Goal: Navigation & Orientation: Find specific page/section

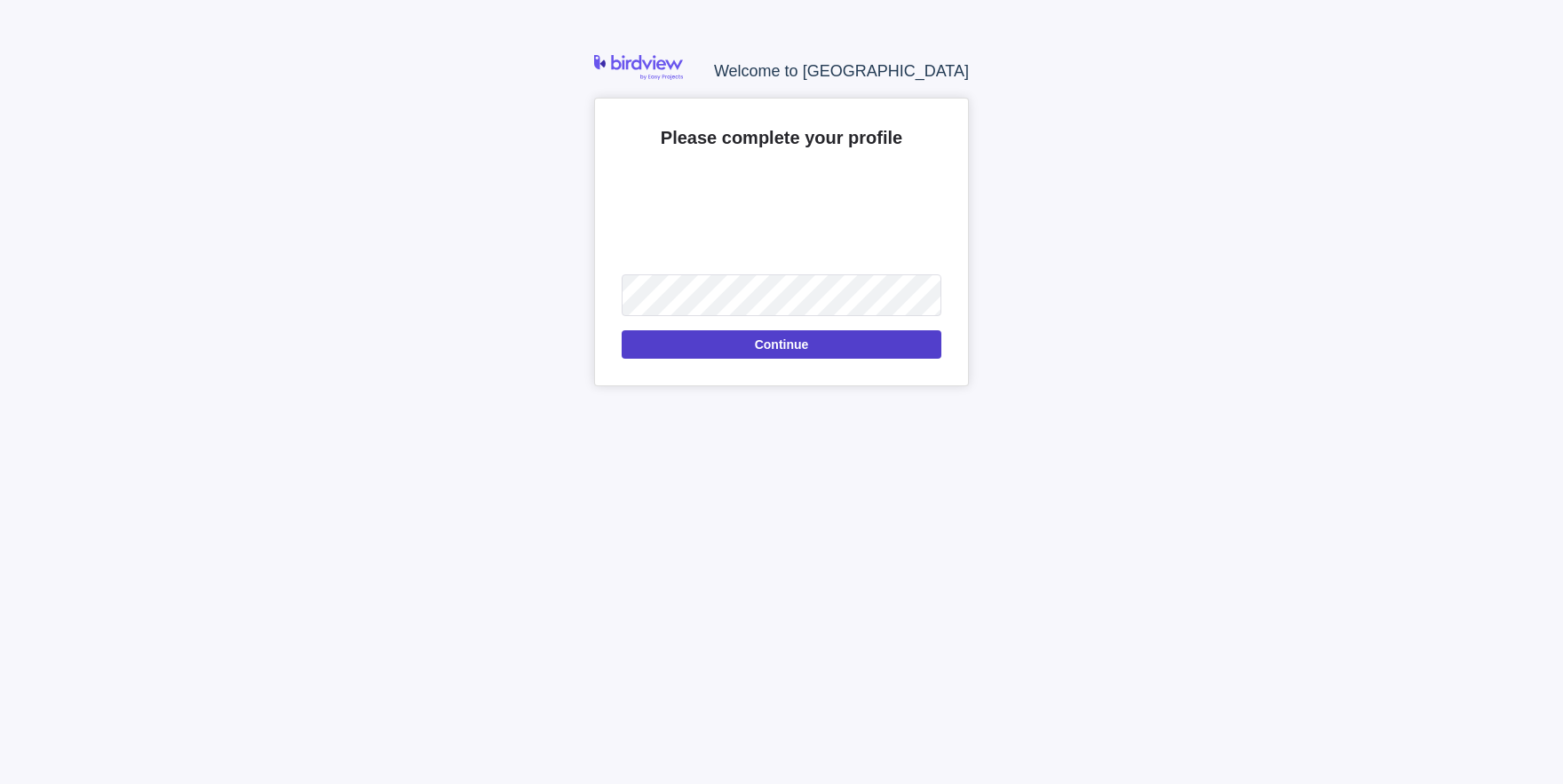
click at [786, 349] on span "Continue" at bounding box center [782, 344] width 54 height 21
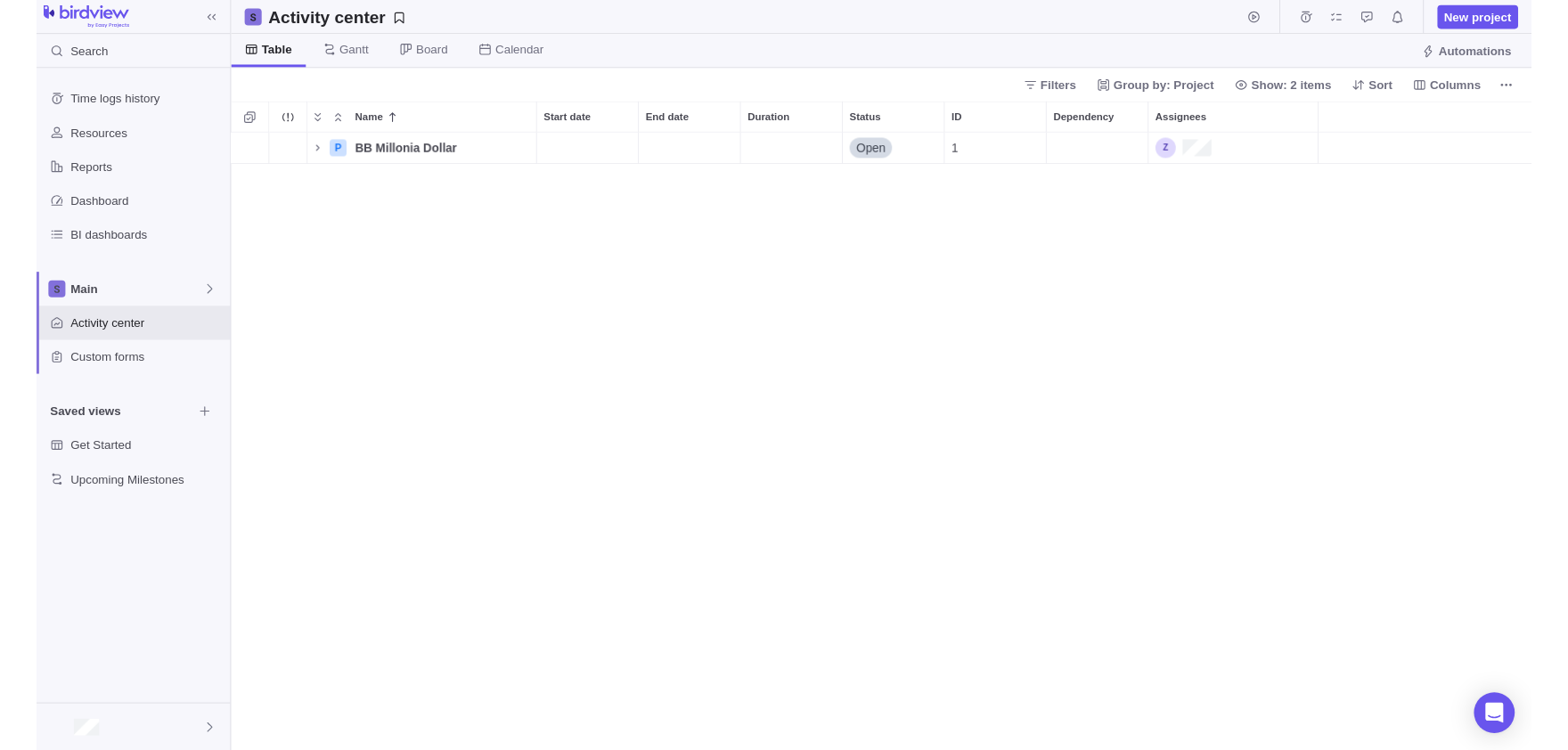
scroll to position [647, 1364]
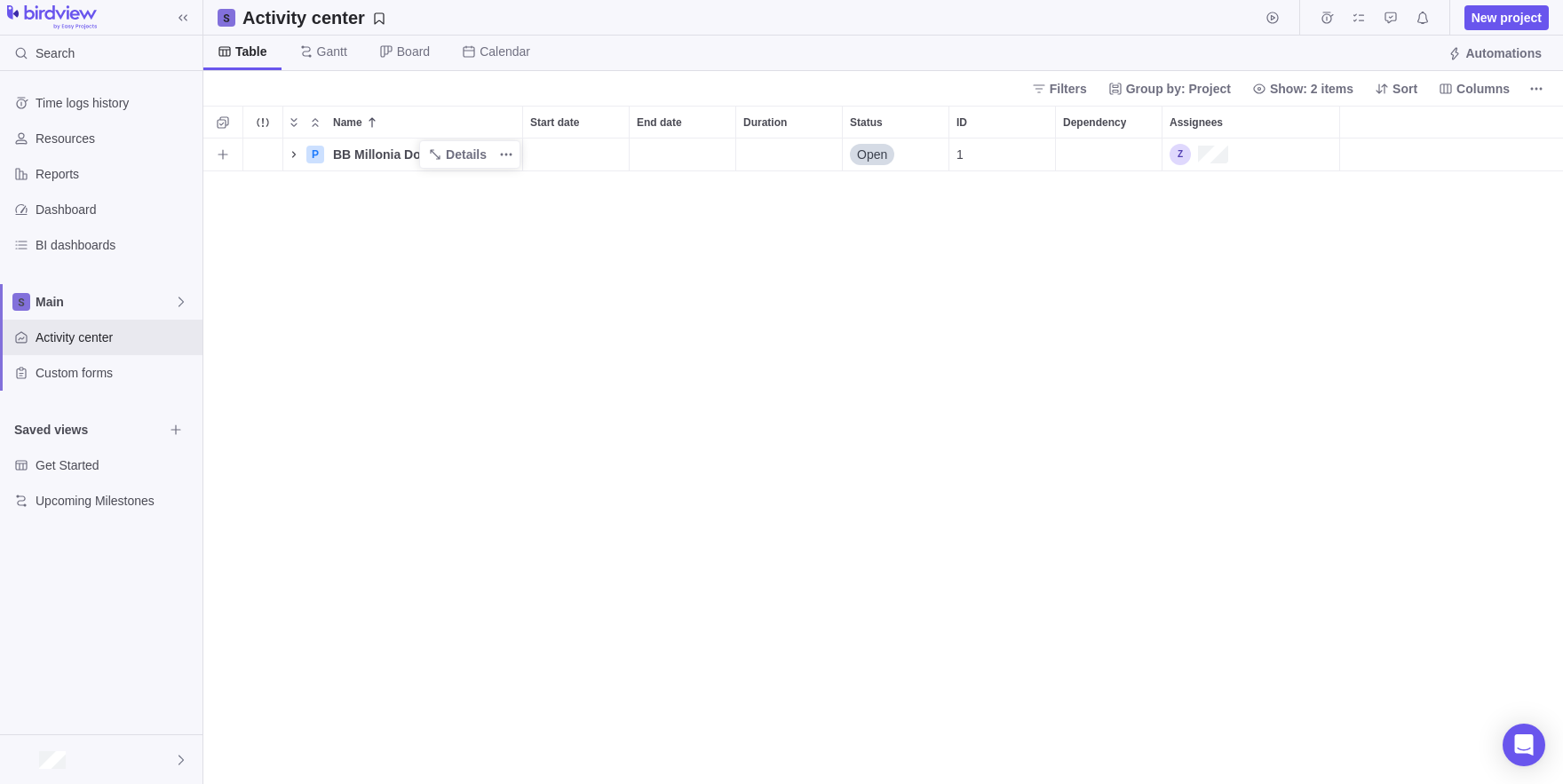
click at [291, 156] on icon "Name" at bounding box center [294, 154] width 14 height 14
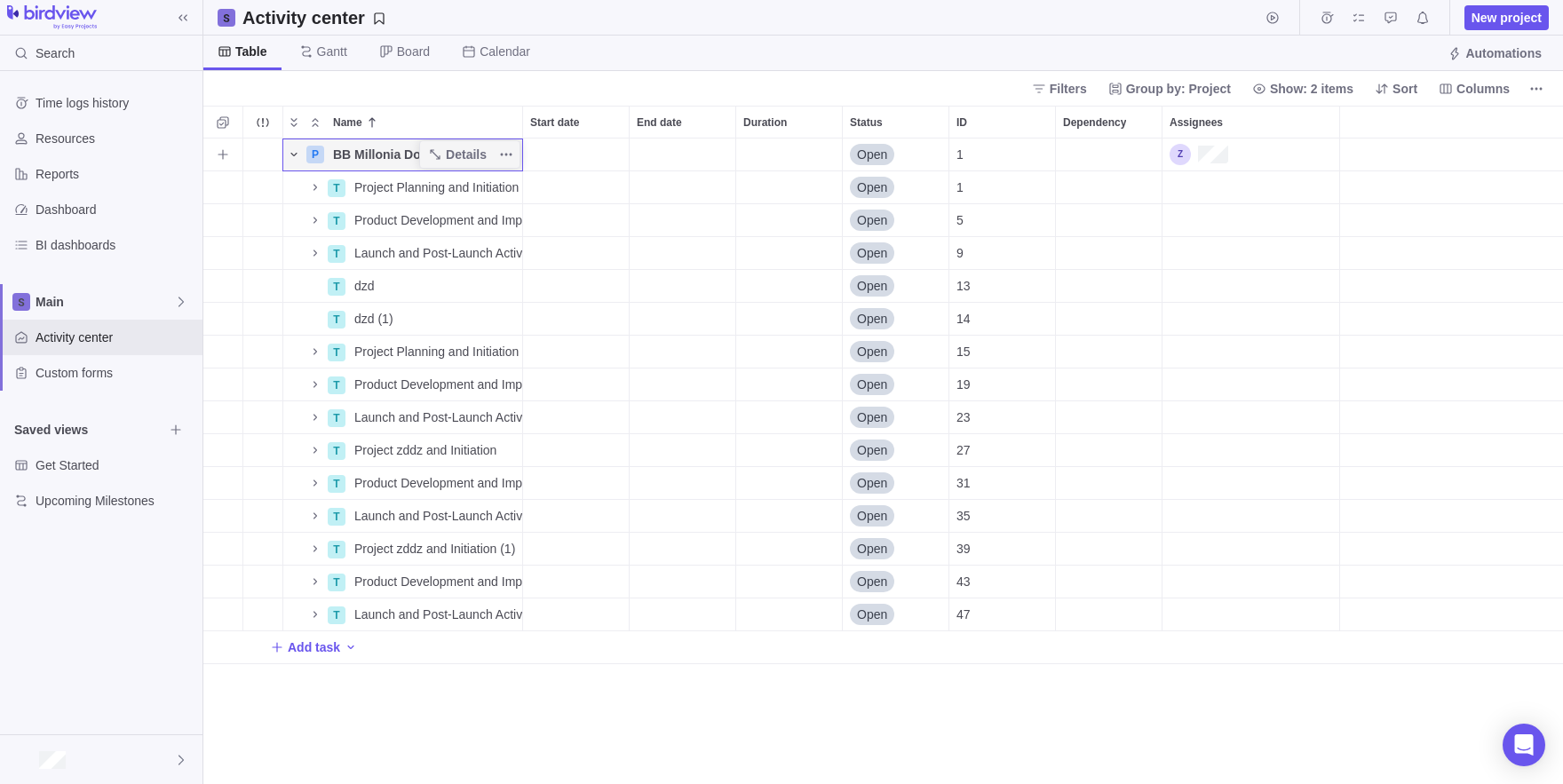
click at [291, 156] on icon "Name" at bounding box center [294, 154] width 14 height 14
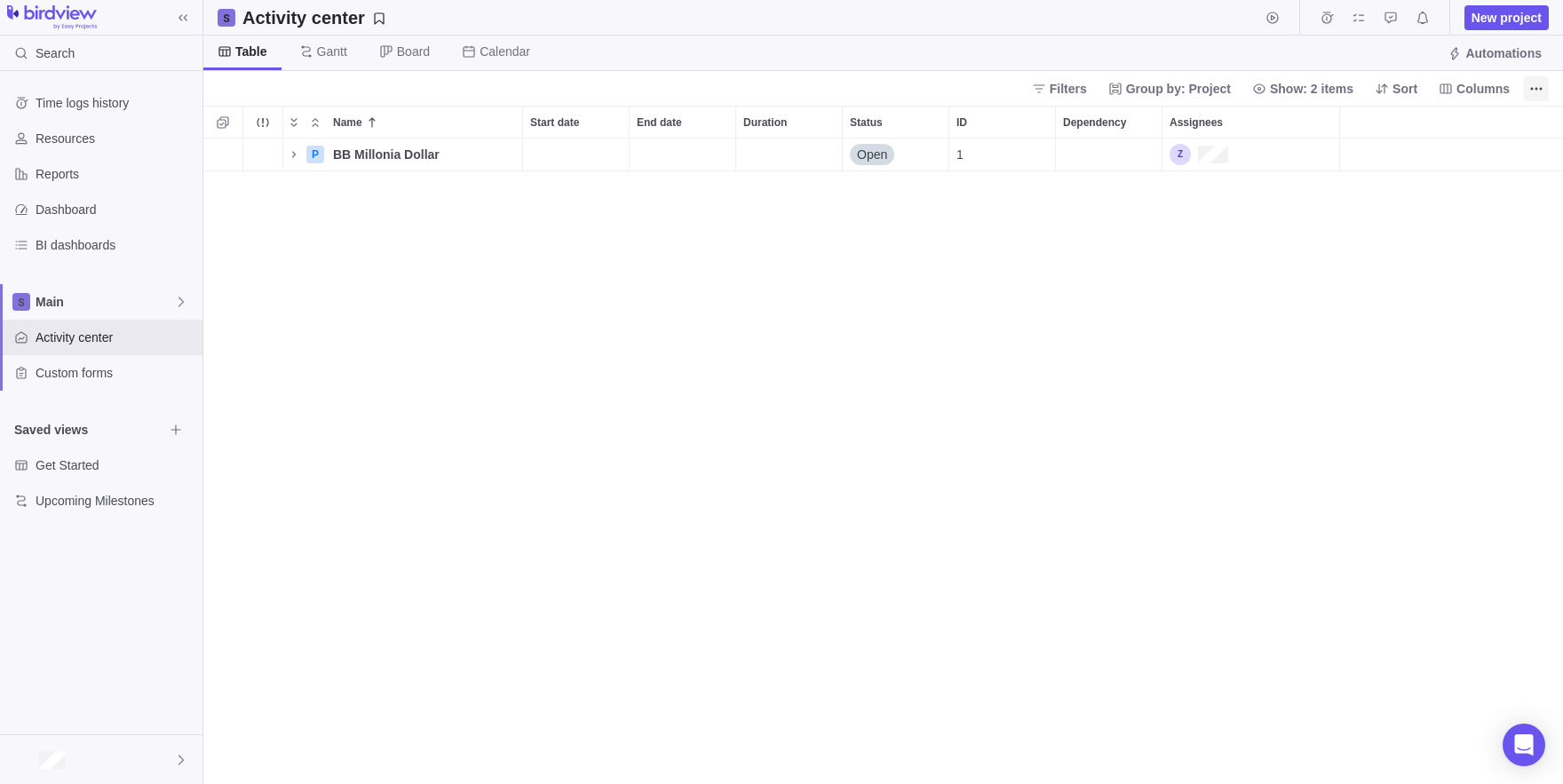
click at [1530, 86] on span "More actions" at bounding box center [1536, 88] width 25 height 25
click at [408, 232] on body "Search Time logs history Resources Reports Dashboard BI dashboards Main Activit…" at bounding box center [782, 392] width 1563 height 784
click at [40, 772] on div at bounding box center [101, 759] width 203 height 49
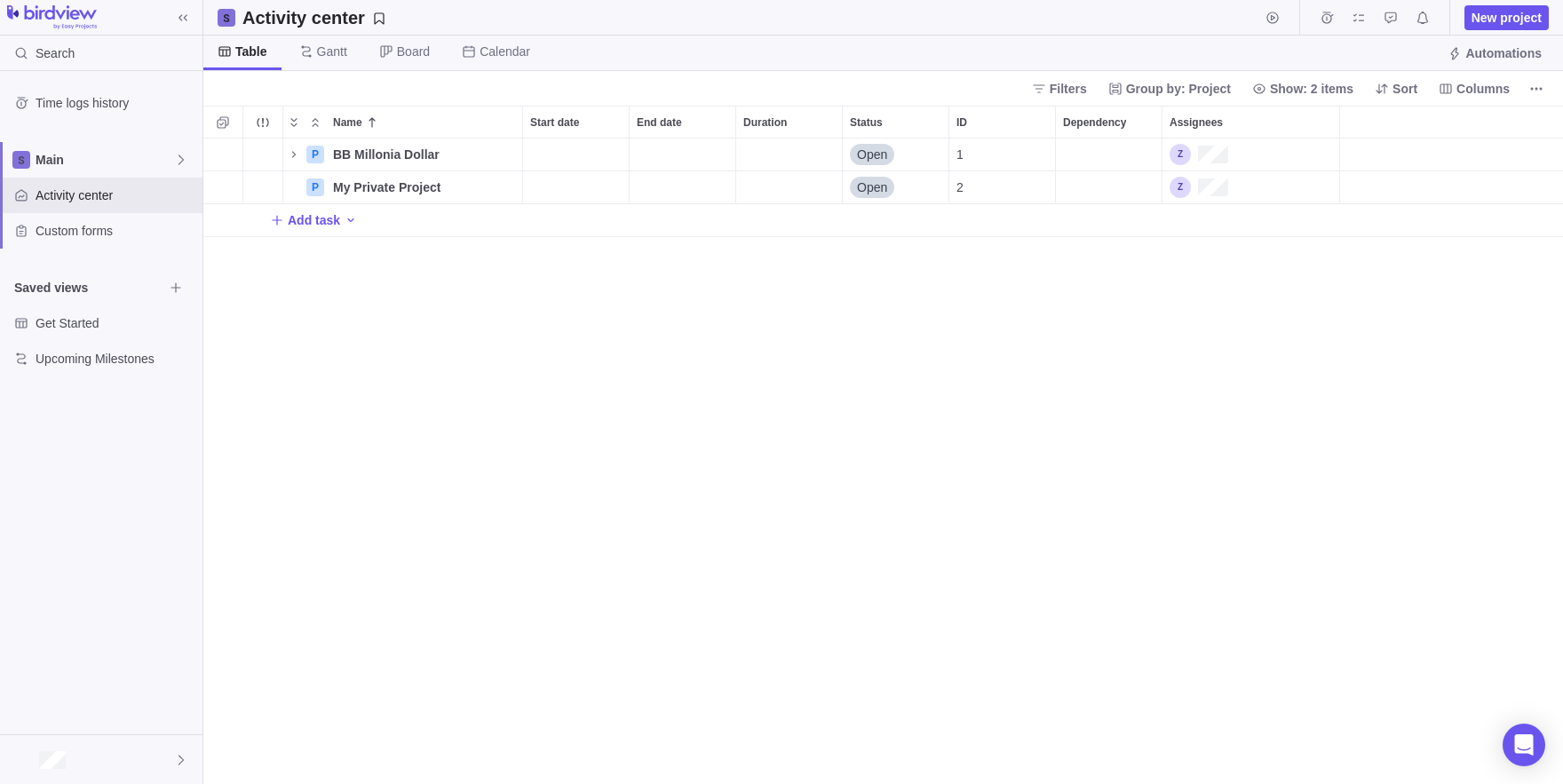
scroll to position [645, 1360]
click at [226, 190] on icon "Add activity" at bounding box center [222, 187] width 14 height 14
click at [425, 376] on div "Name Start date End date Duration Status ID Dependency Assignees P BB Millonia …" at bounding box center [883, 444] width 1360 height 678
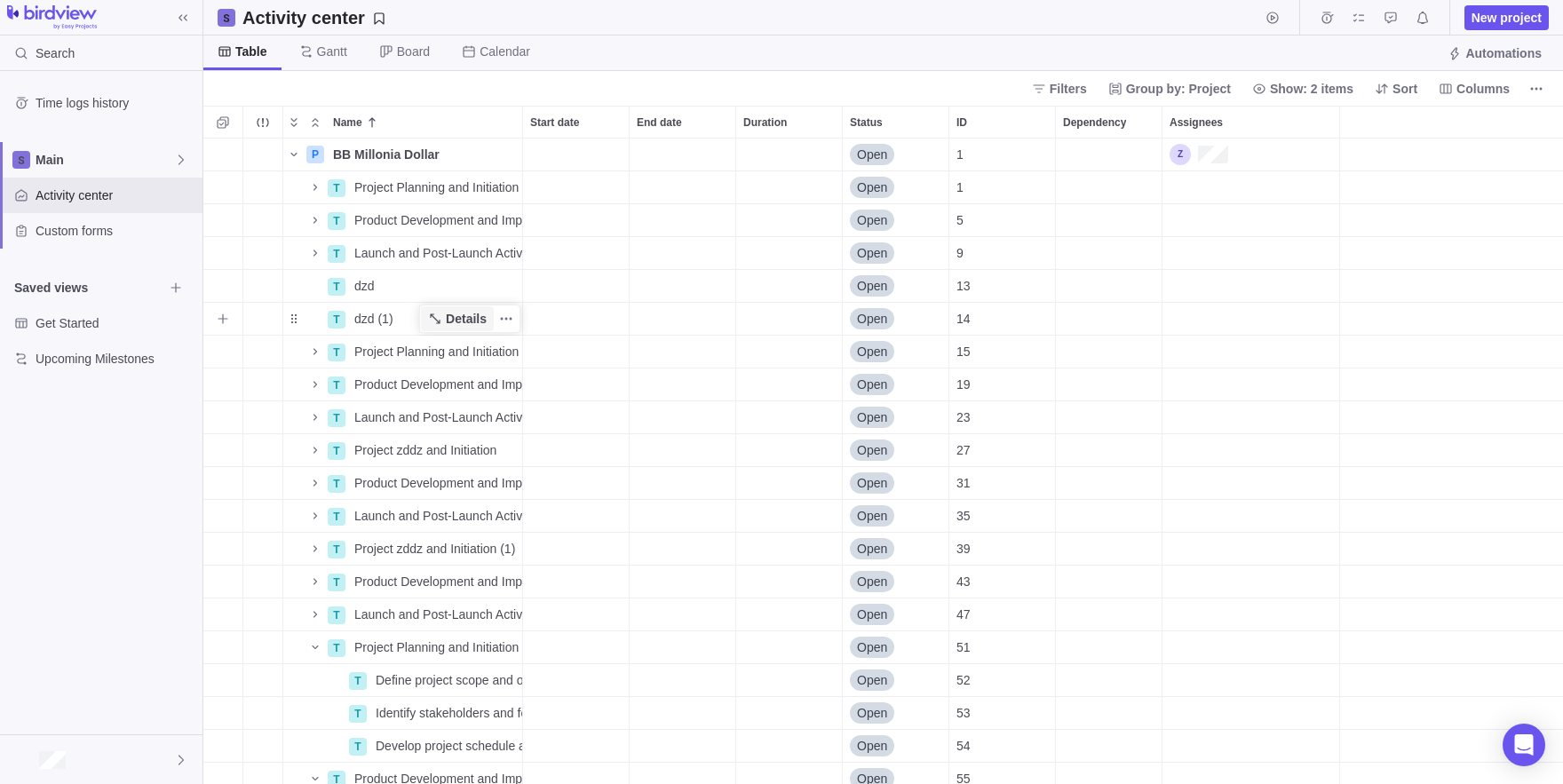
scroll to position [373, 0]
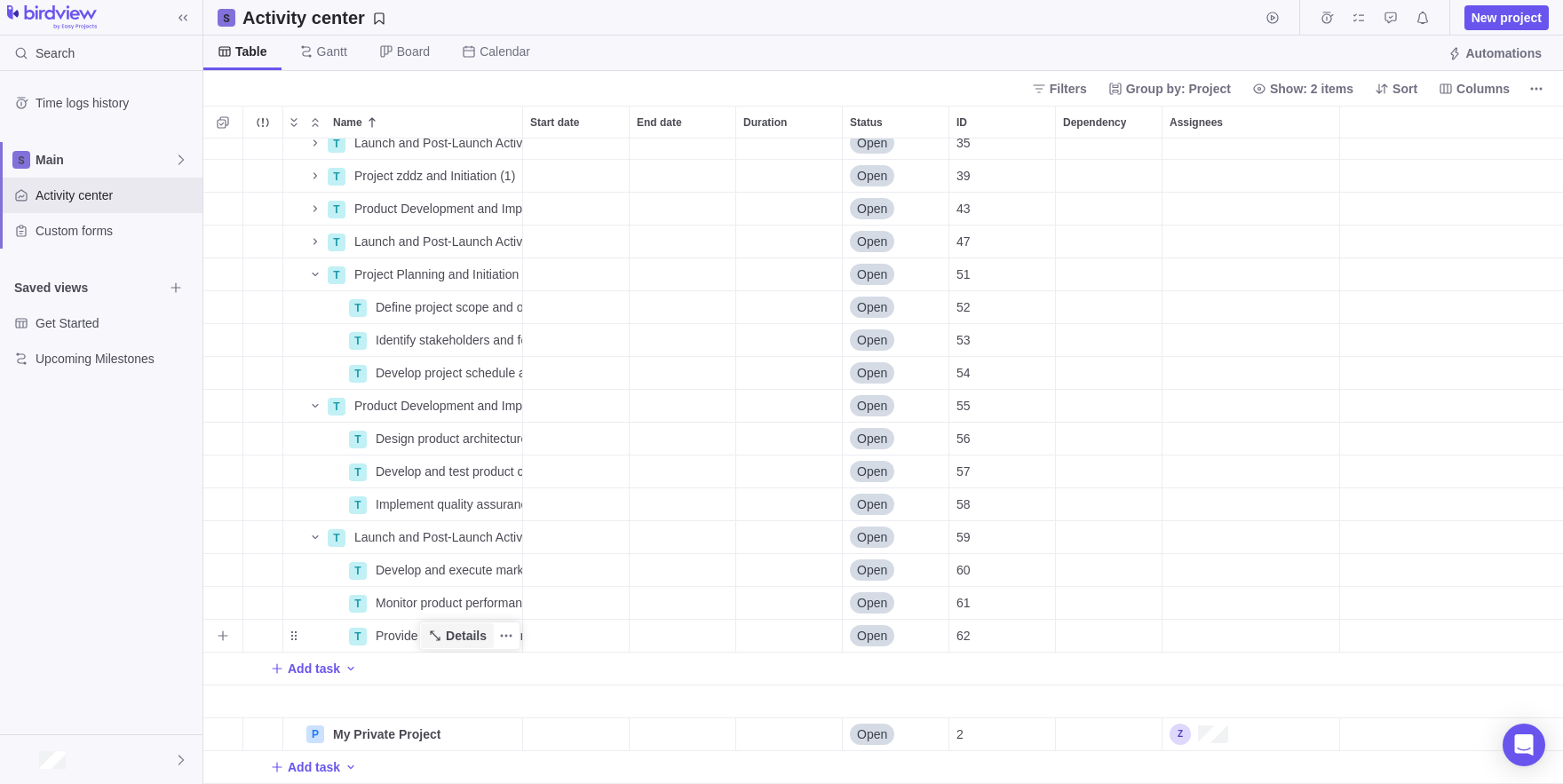
click at [452, 629] on span "Details" at bounding box center [466, 635] width 41 height 17
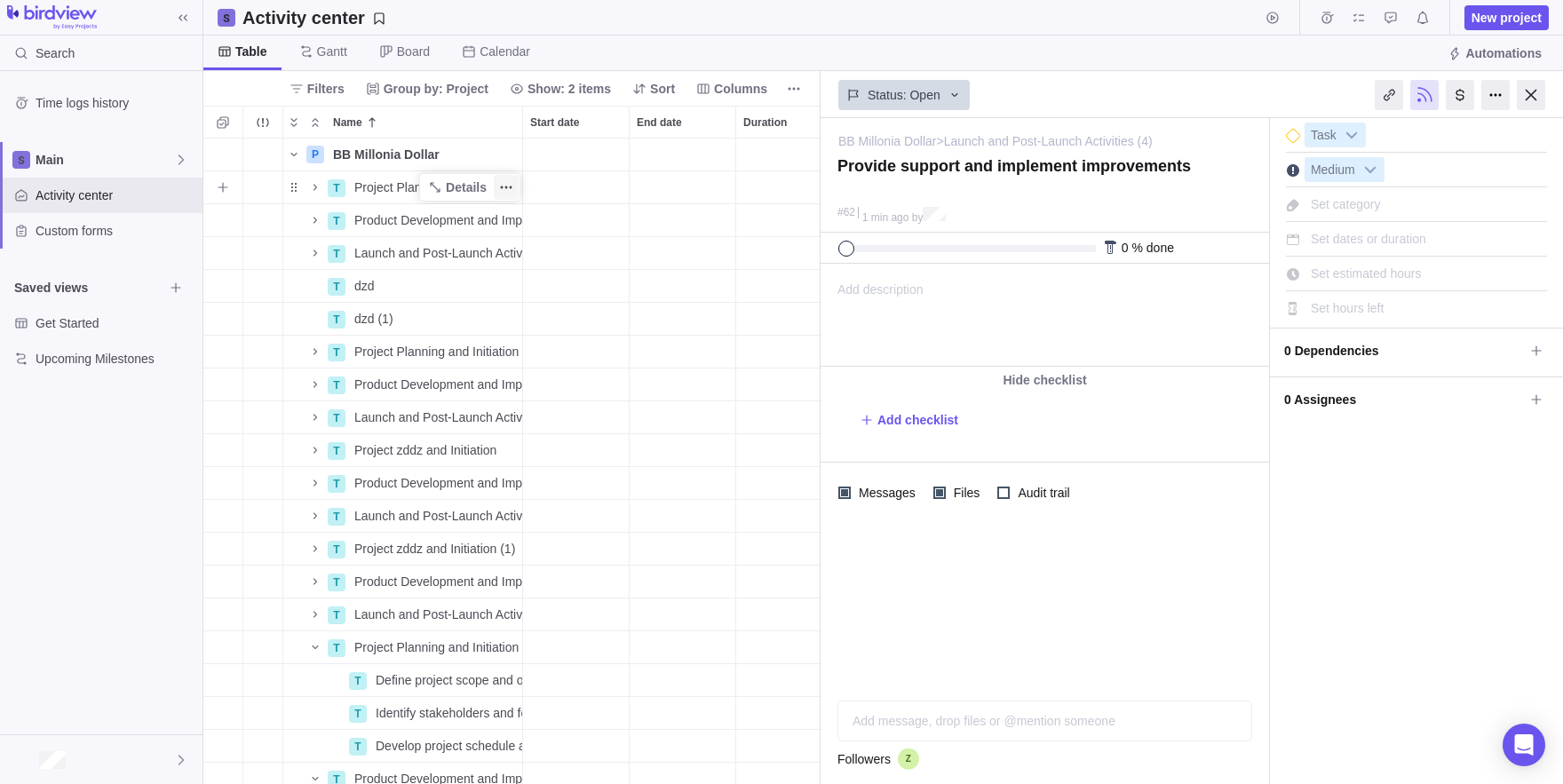
click at [496, 197] on span "More actions" at bounding box center [505, 187] width 25 height 25
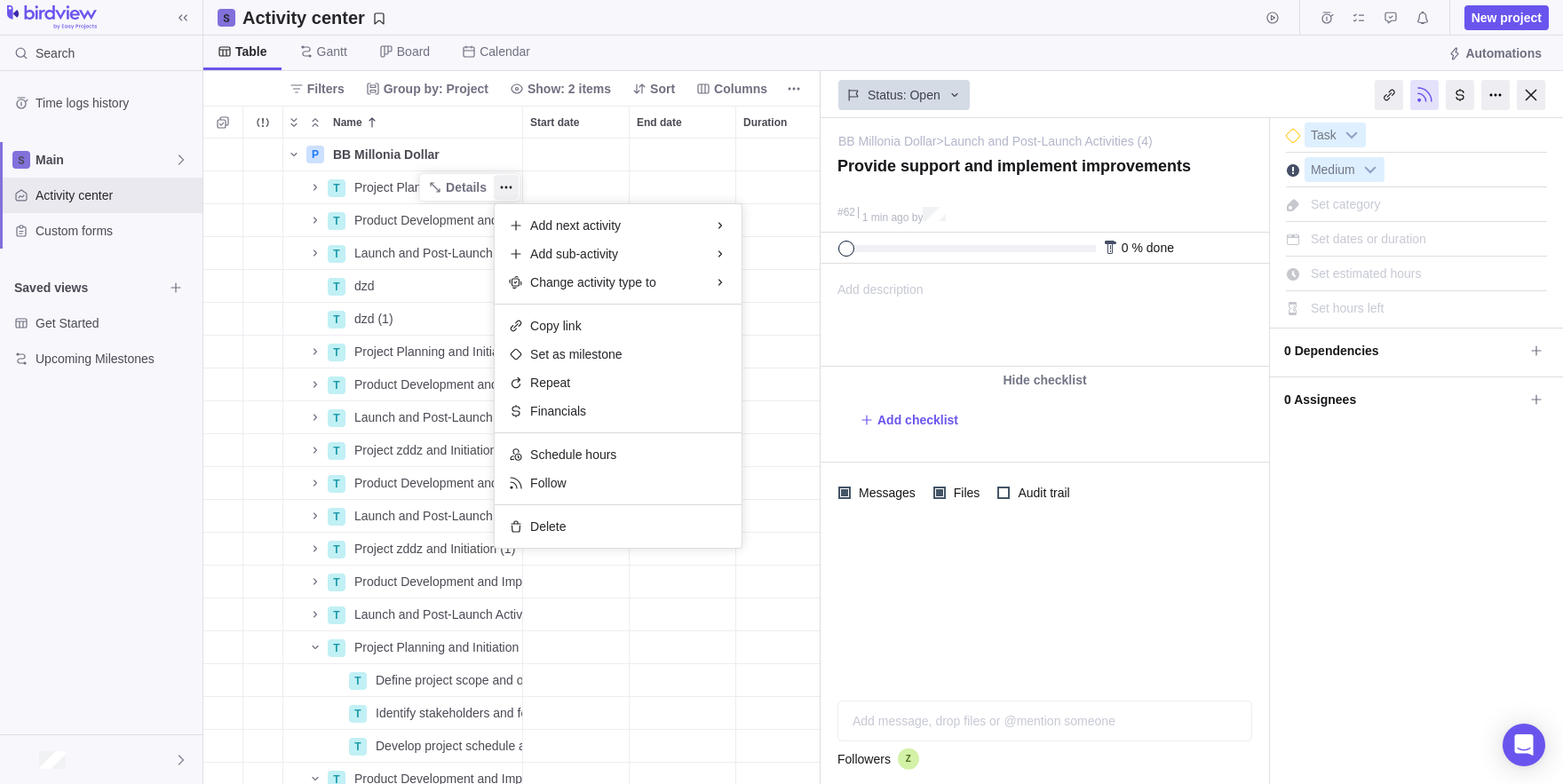
click at [450, 198] on div "P BB Millonia Dollar Details Open 1 T Project Planning and Initiation Details O…" at bounding box center [512, 461] width 618 height 645
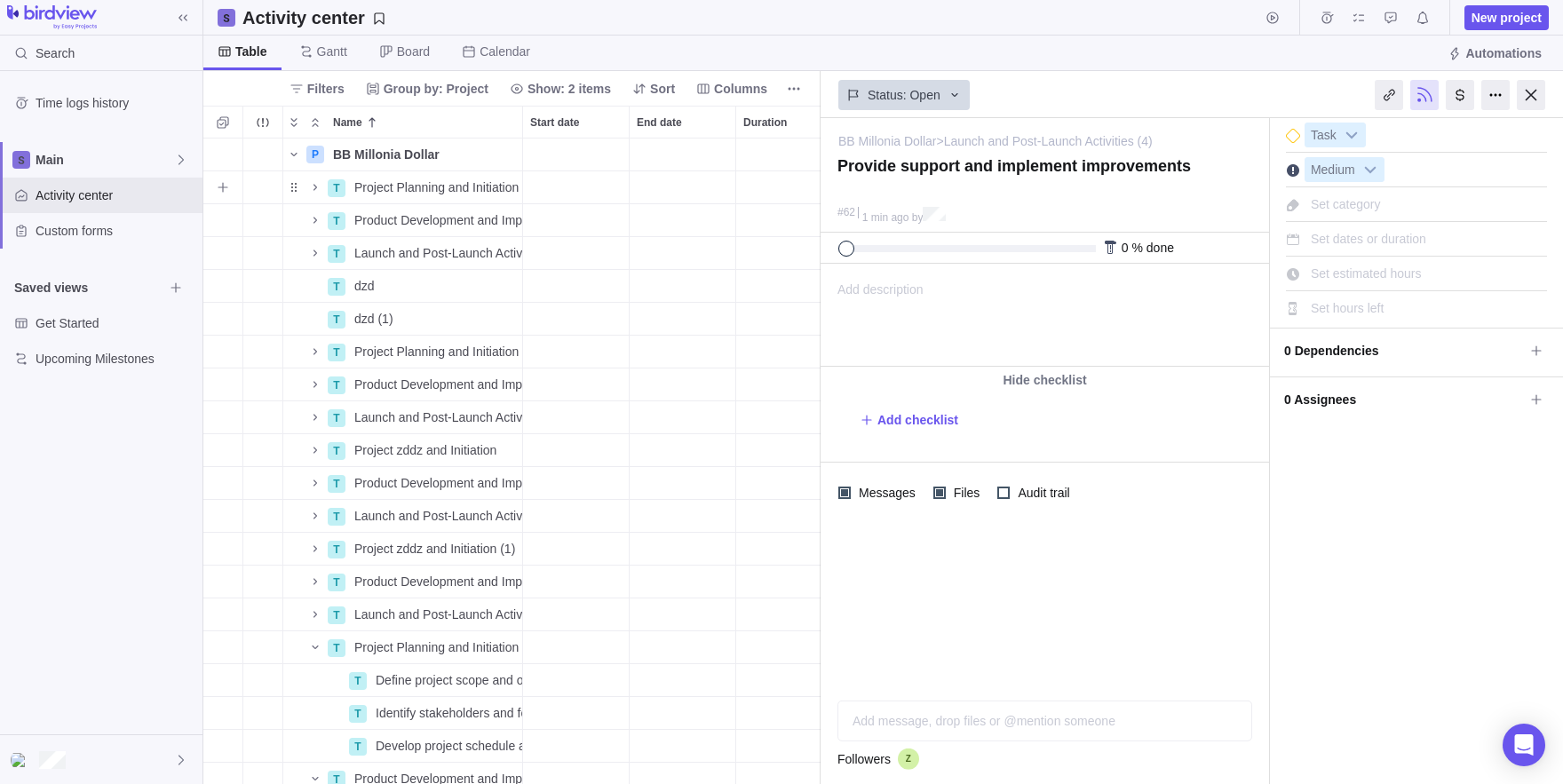
click at [0, 0] on span "Details" at bounding box center [0, 0] width 0 height 0
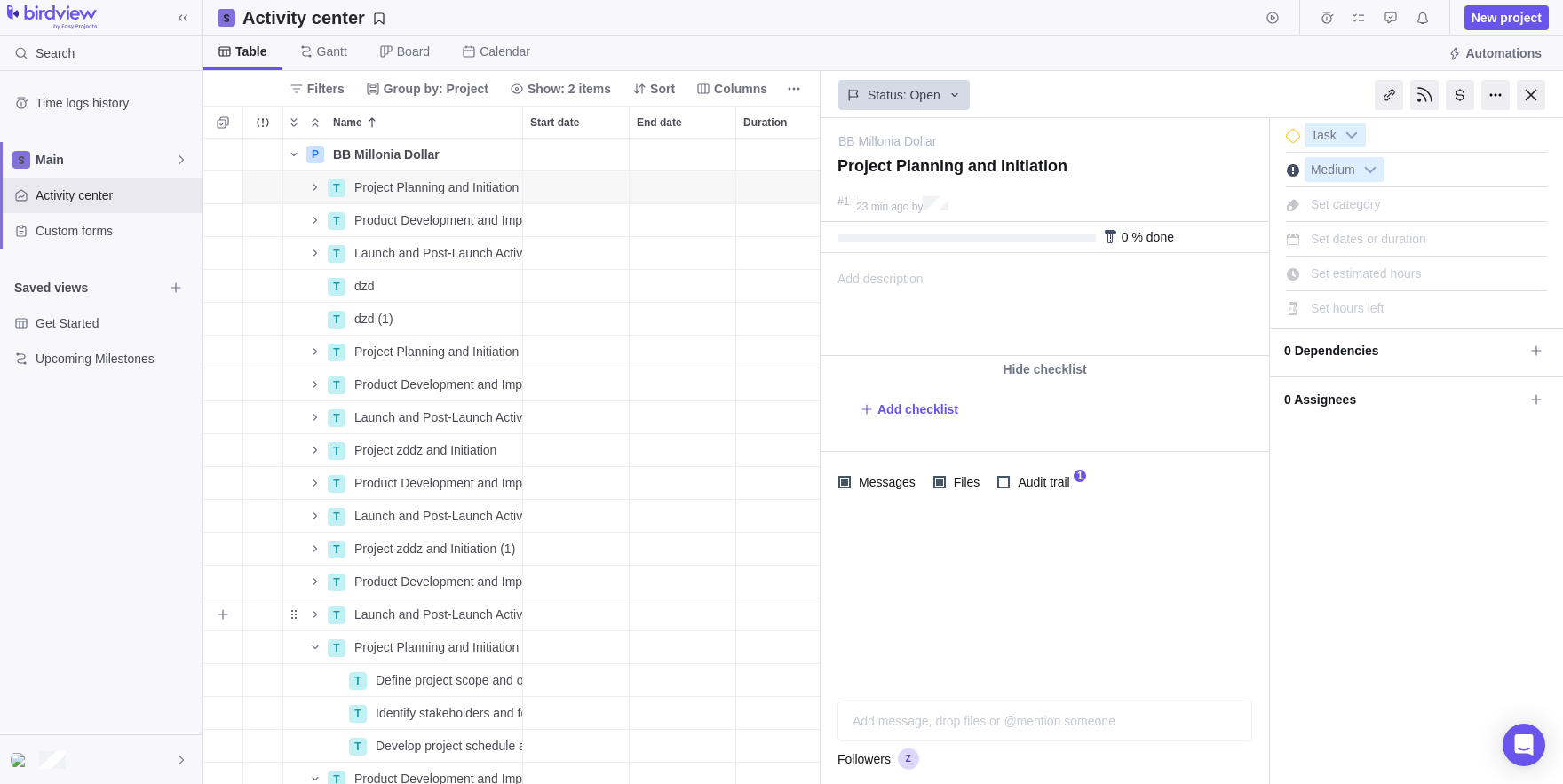
scroll to position [373, 0]
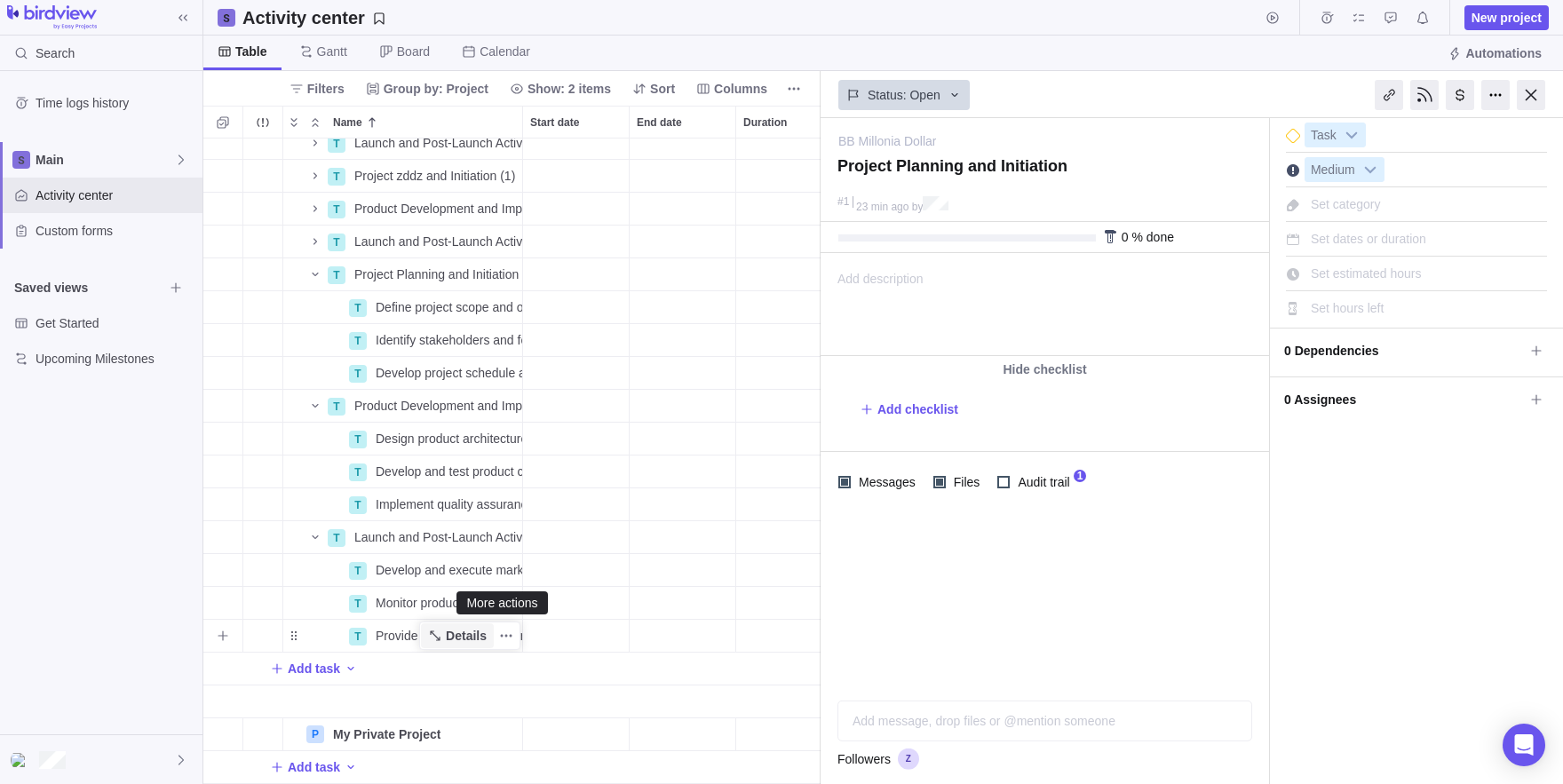
click at [475, 638] on span "Details" at bounding box center [466, 635] width 41 height 17
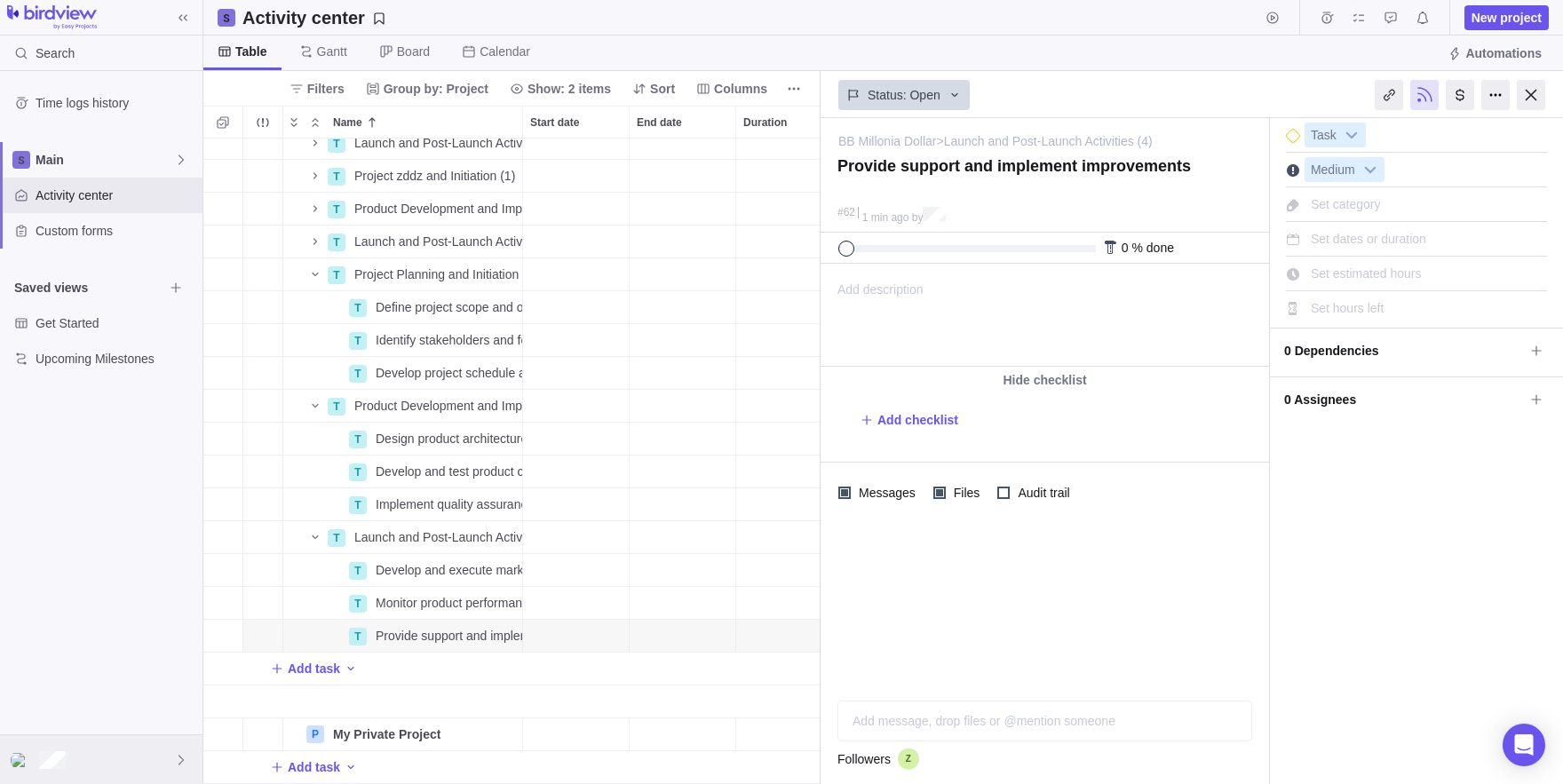
click at [91, 734] on div at bounding box center [101, 759] width 203 height 50
click at [117, 744] on div at bounding box center [101, 759] width 203 height 49
click at [98, 523] on span "Company settings" at bounding box center [101, 520] width 160 height 17
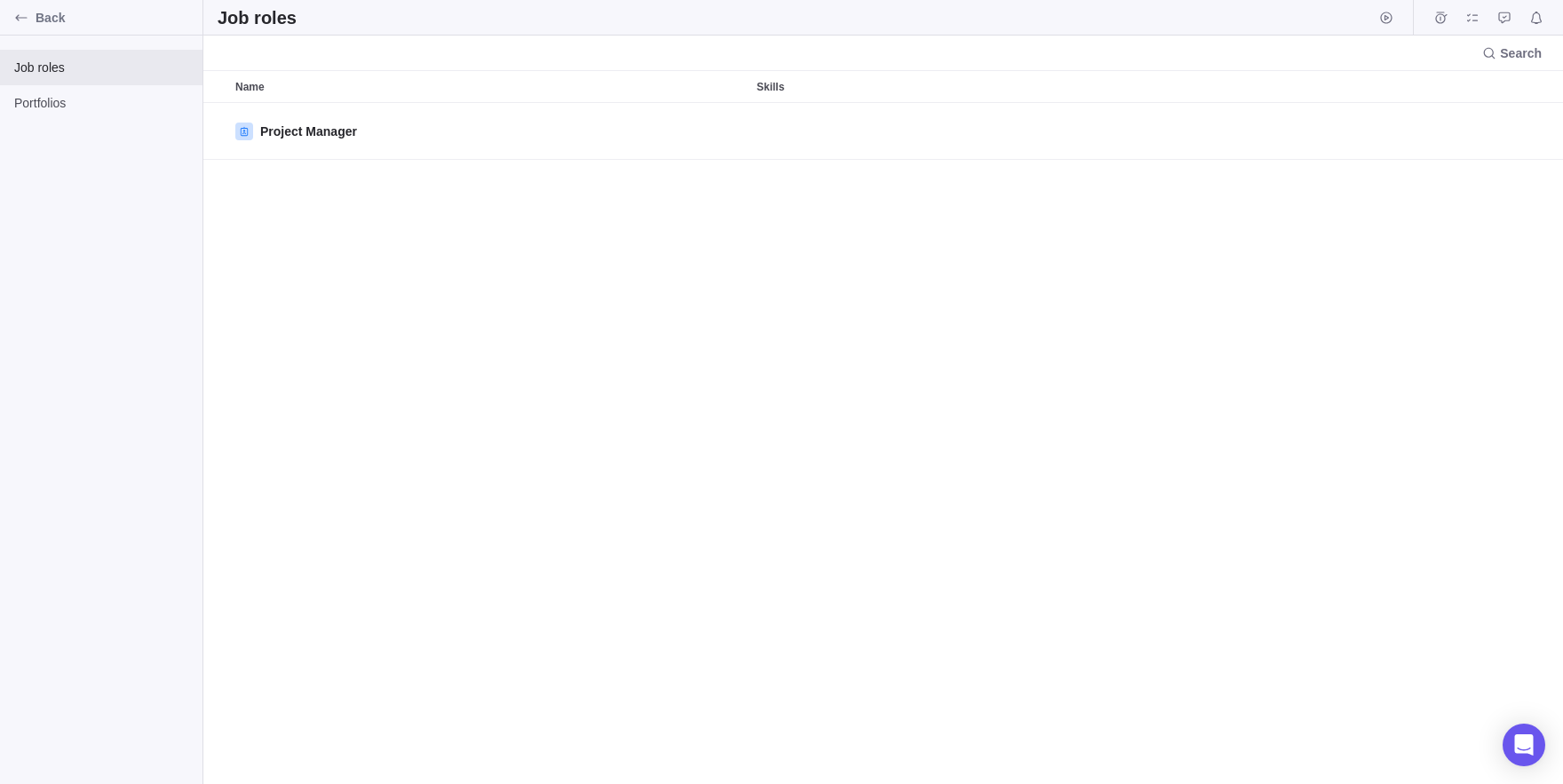
scroll to position [681, 1360]
click at [25, 23] on icon "Back" at bounding box center [20, 17] width 14 height 14
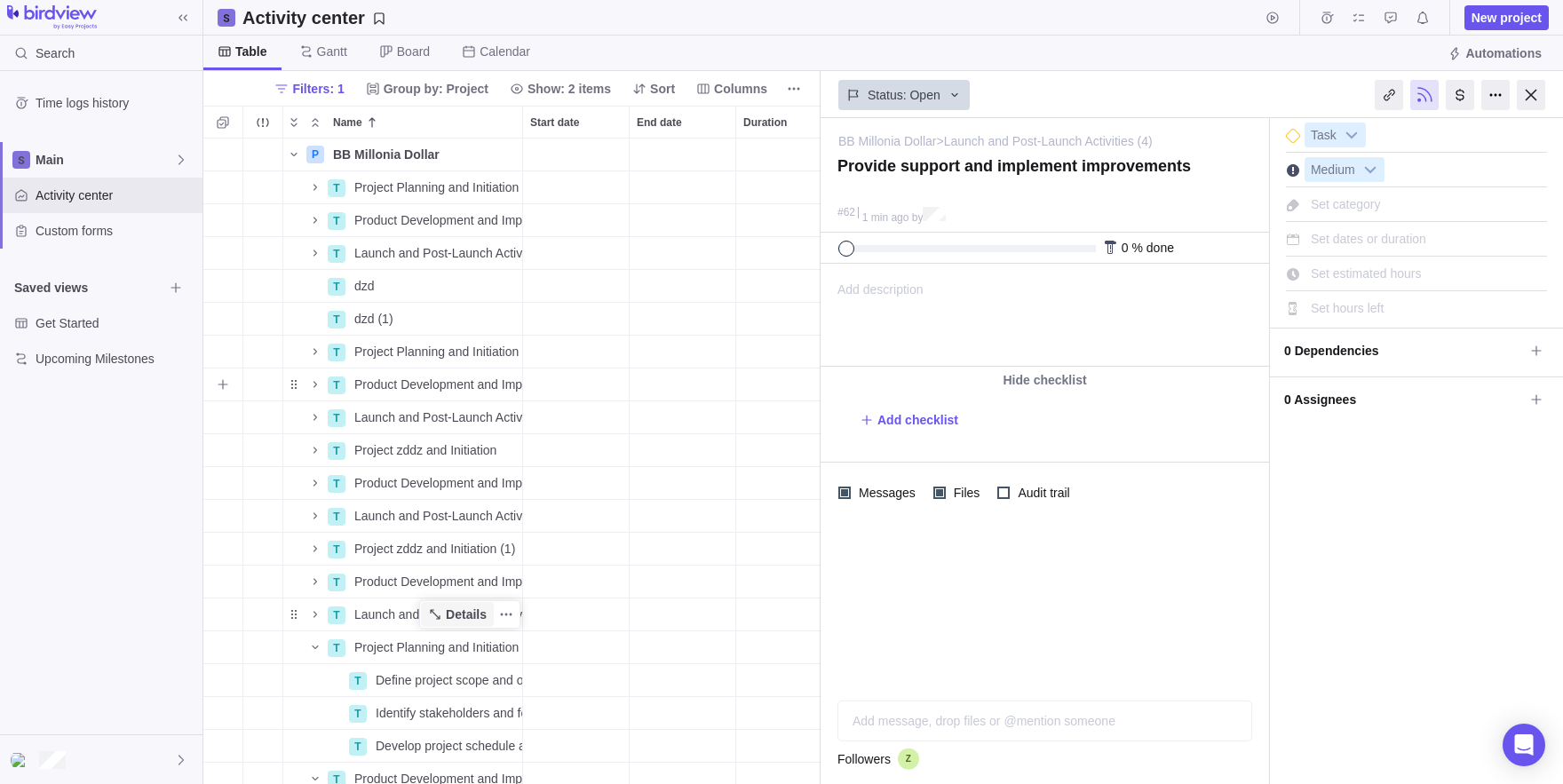
scroll to position [274, 0]
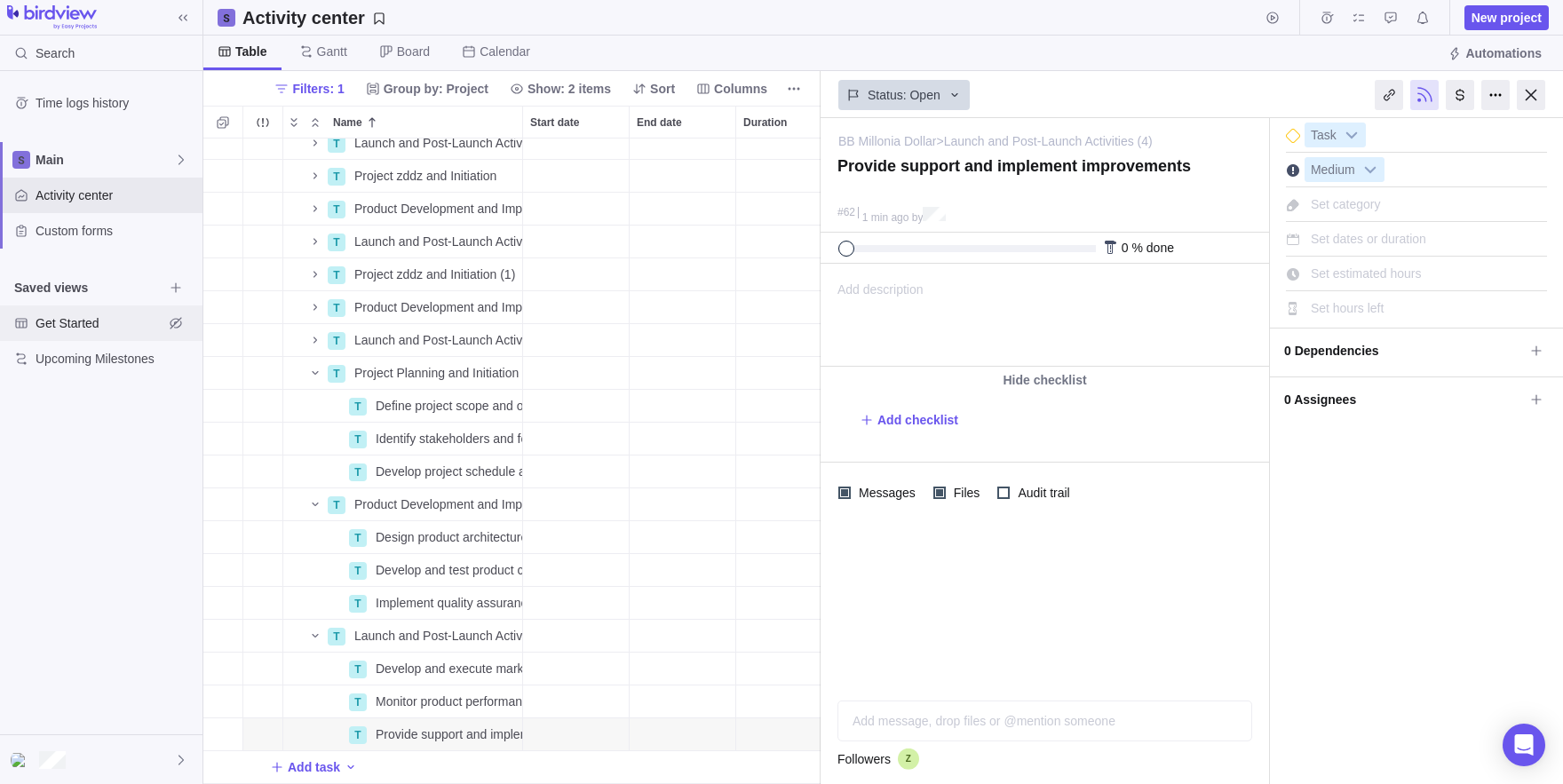
click at [78, 315] on span "Get Started" at bounding box center [99, 323] width 128 height 17
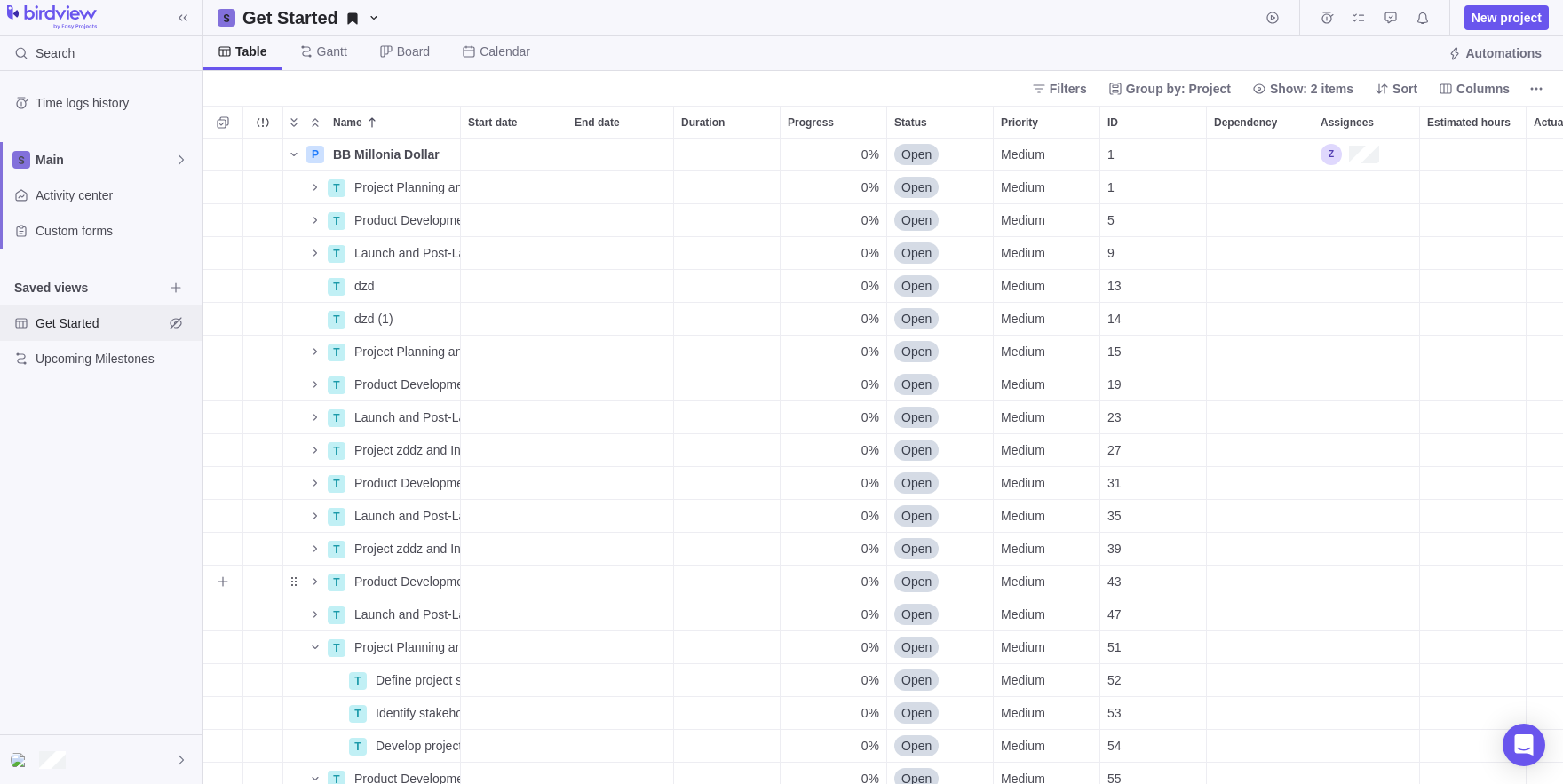
scroll to position [471, 0]
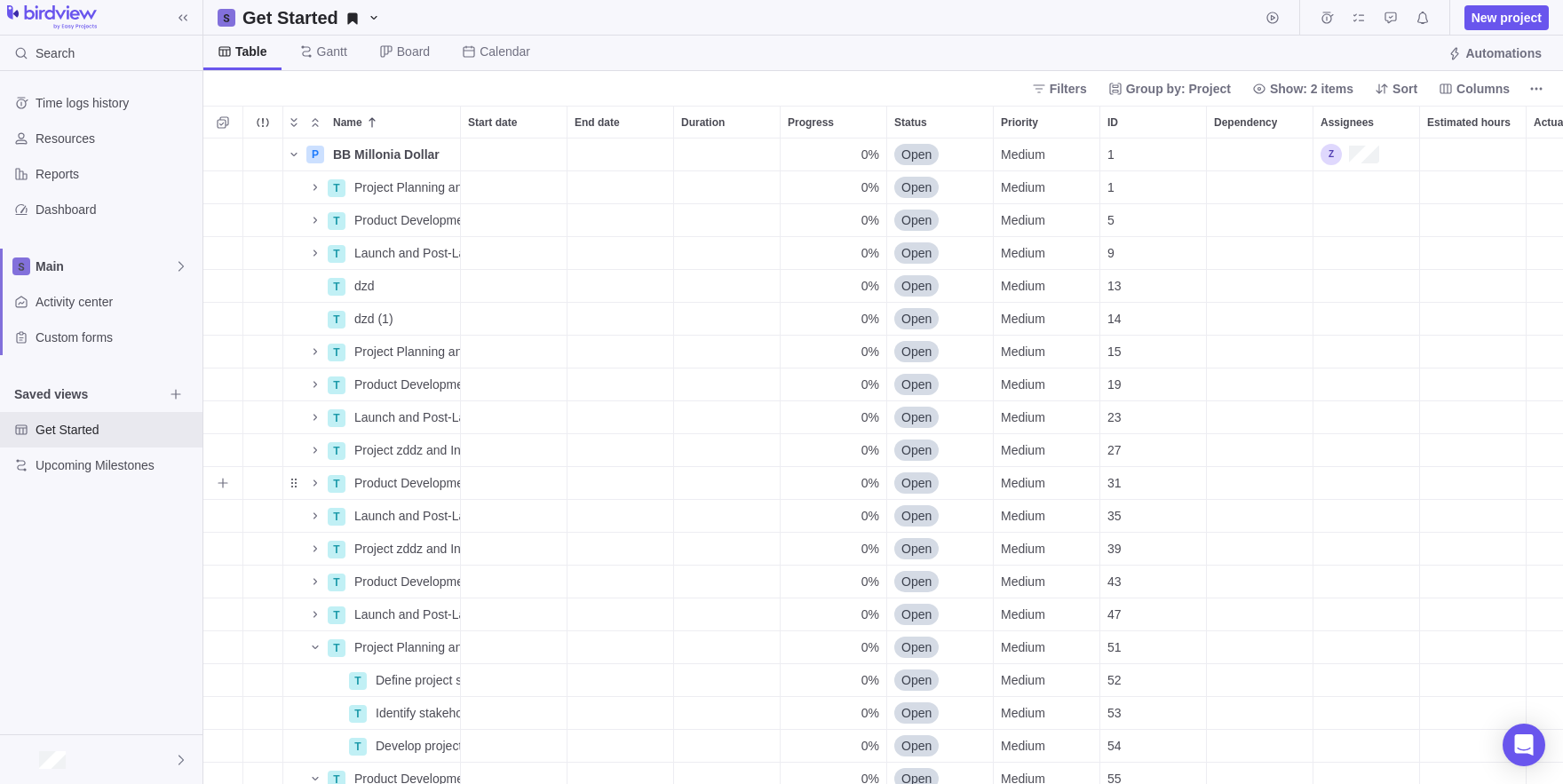
scroll to position [471, 0]
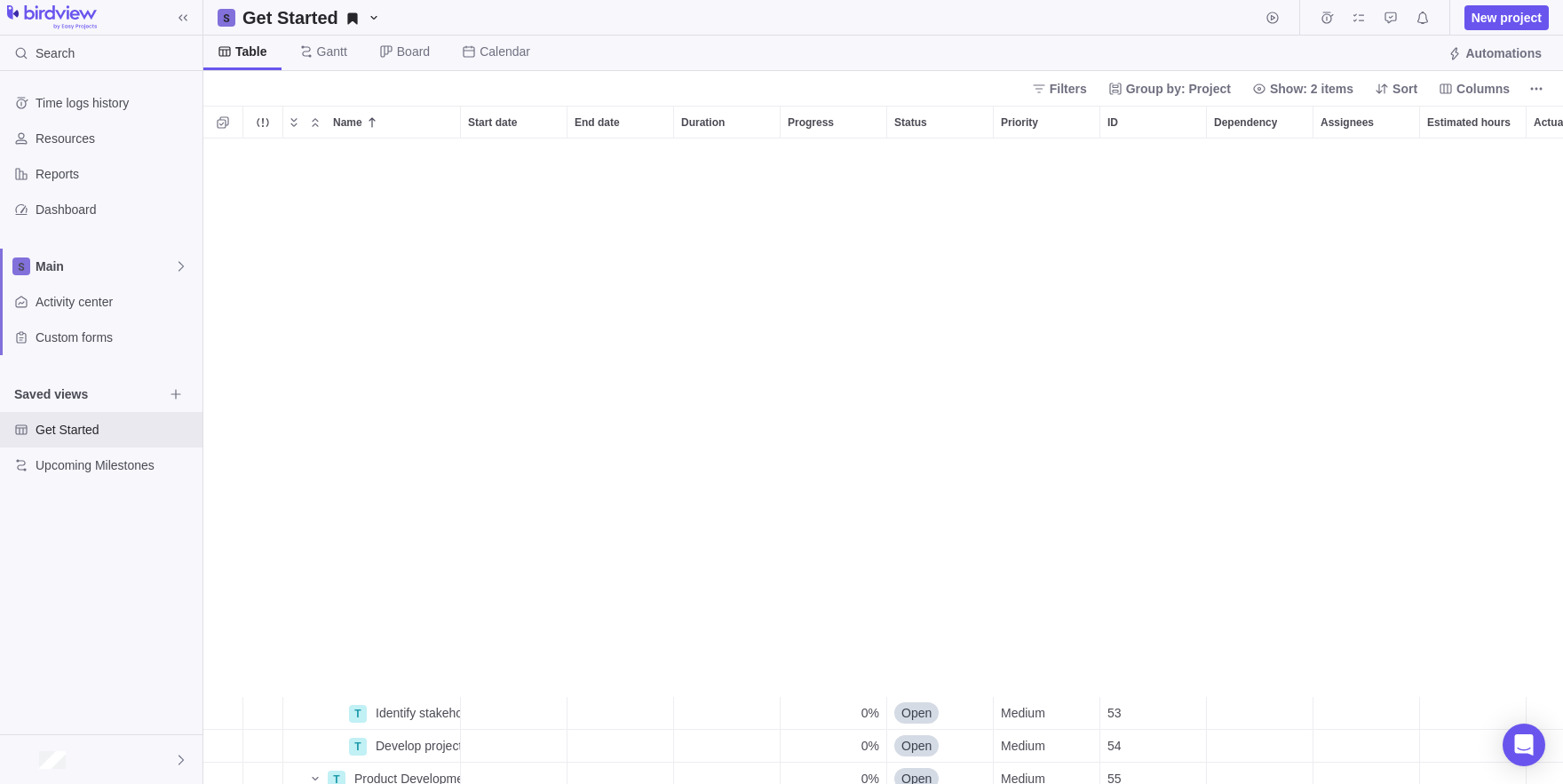
scroll to position [570, 0]
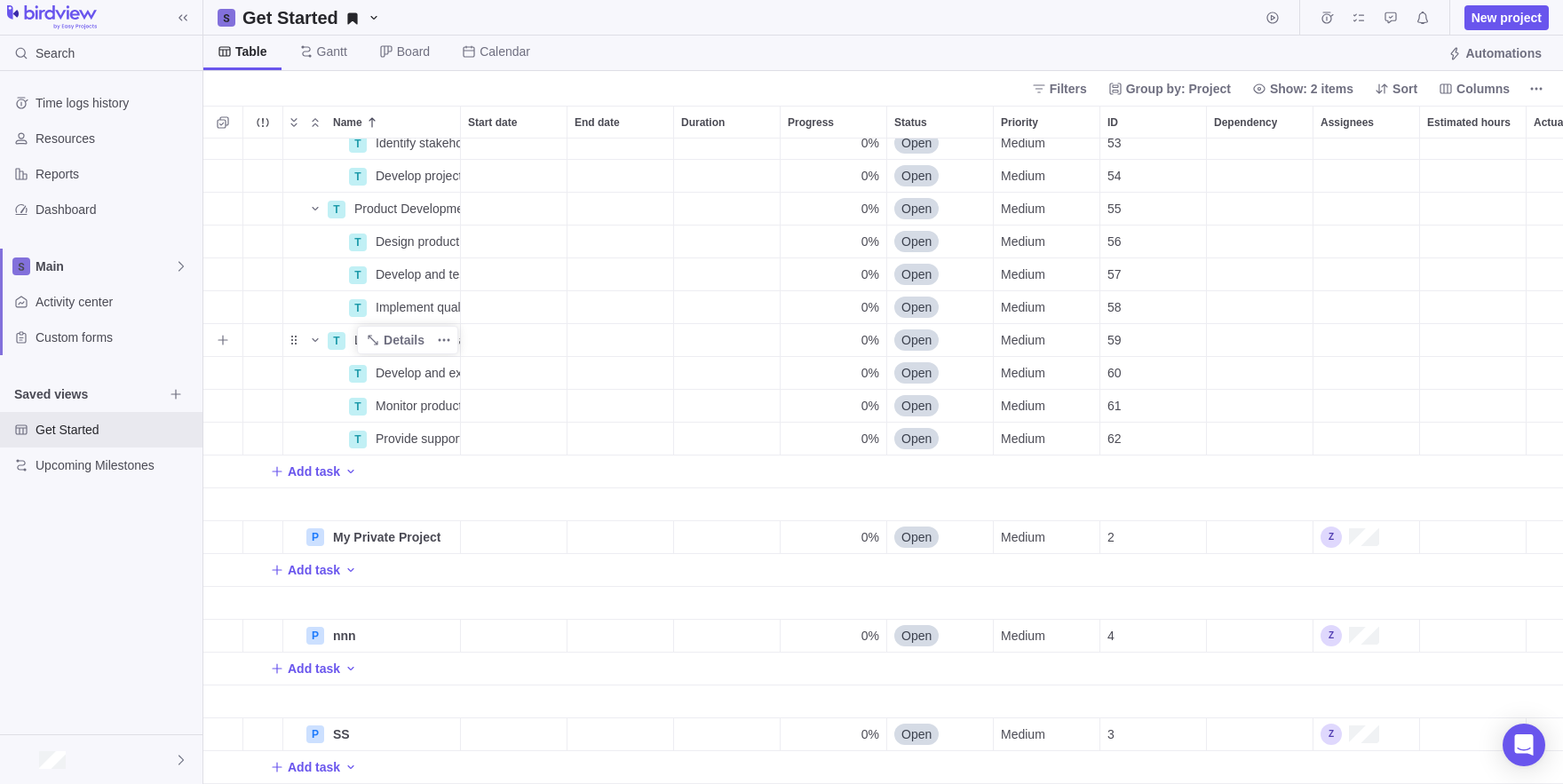
click at [444, 349] on span "More actions" at bounding box center [444, 340] width 25 height 25
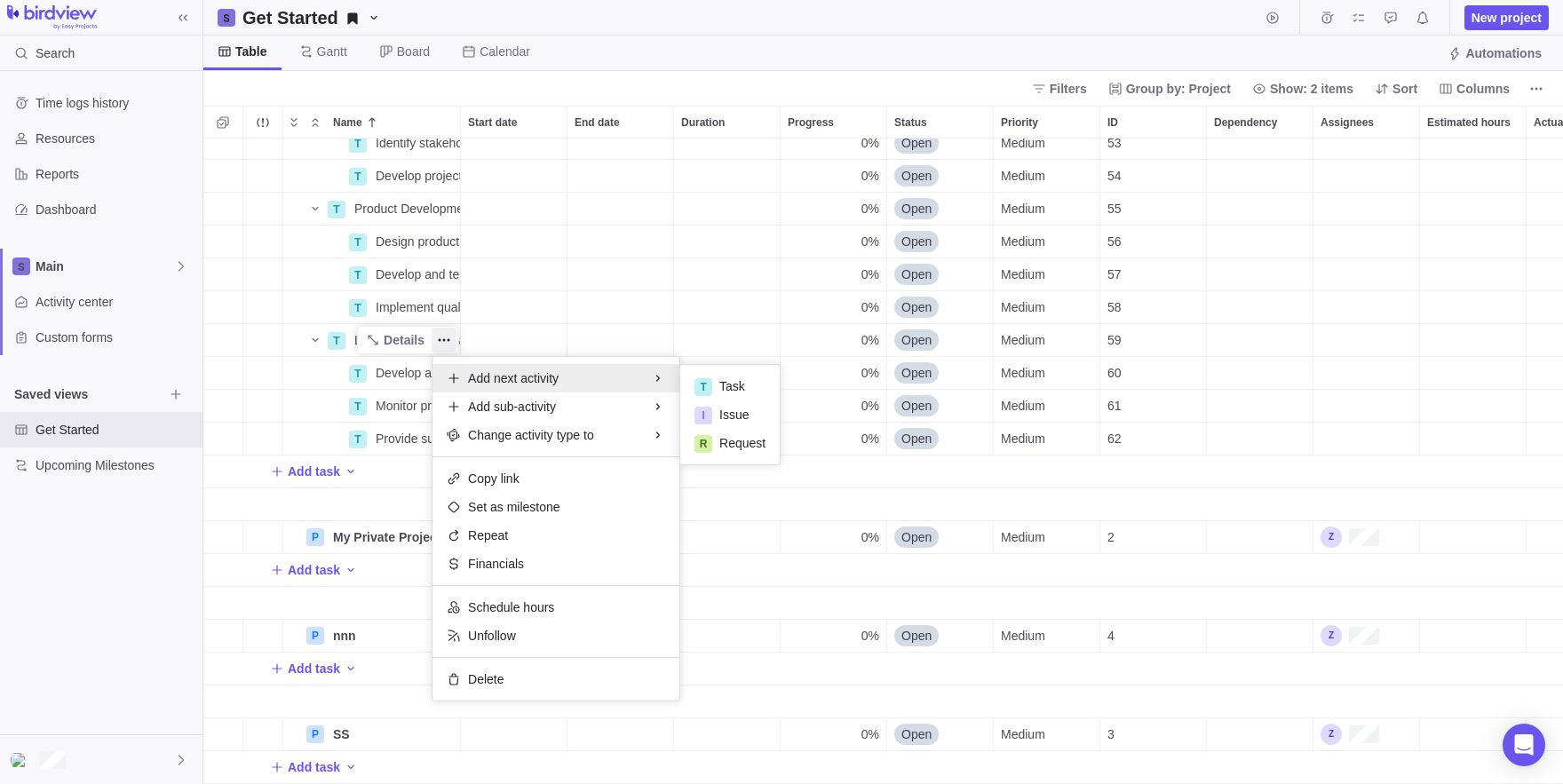
click at [161, 589] on body "Search Time logs history Resources Reports Dashboard Main Activity center Custo…" at bounding box center [782, 392] width 1563 height 784
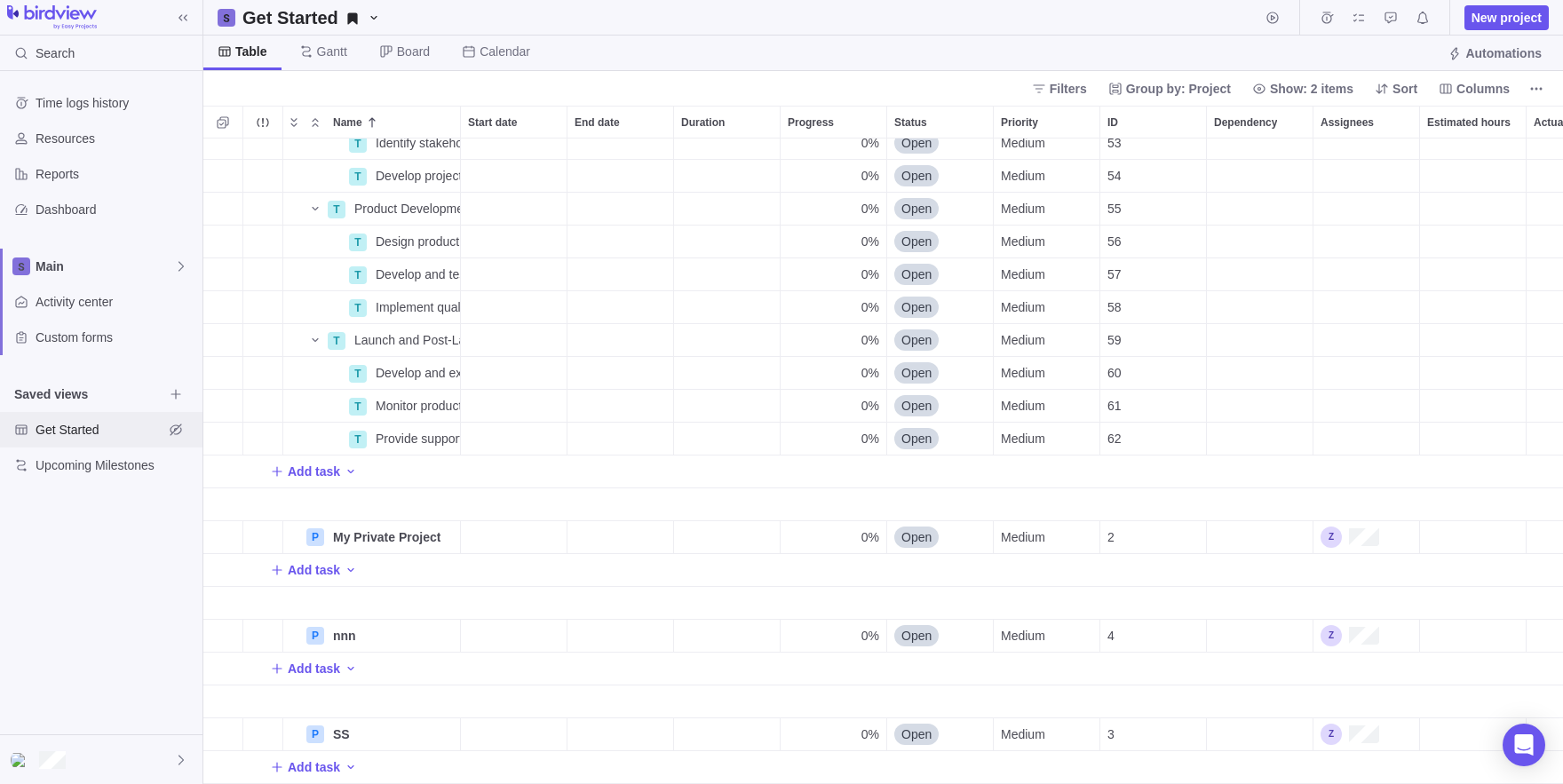
click at [122, 427] on span "Get Started" at bounding box center [99, 429] width 128 height 17
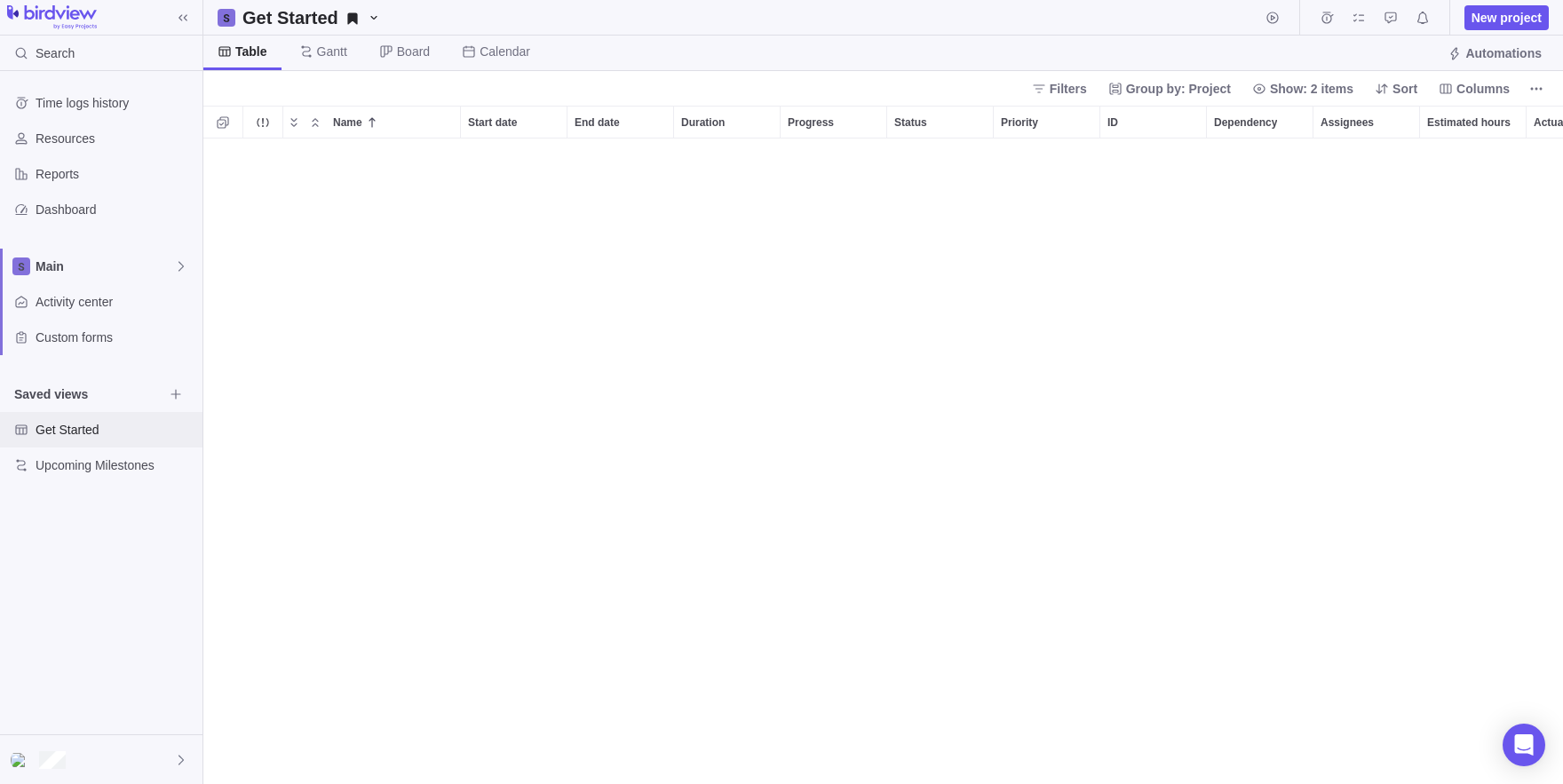
scroll to position [667, 0]
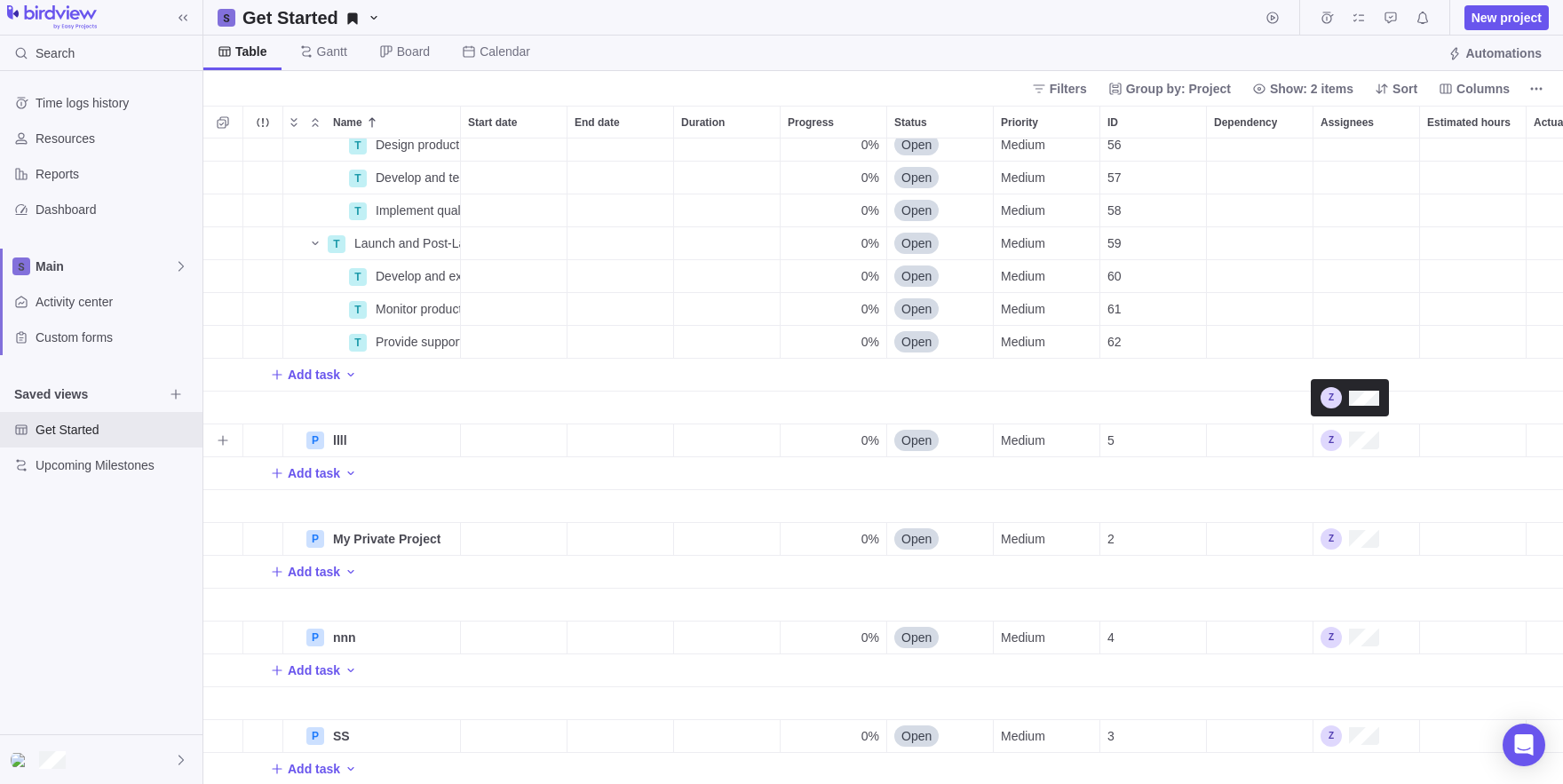
click at [1361, 440] on div "Assignees" at bounding box center [1350, 440] width 59 height 21
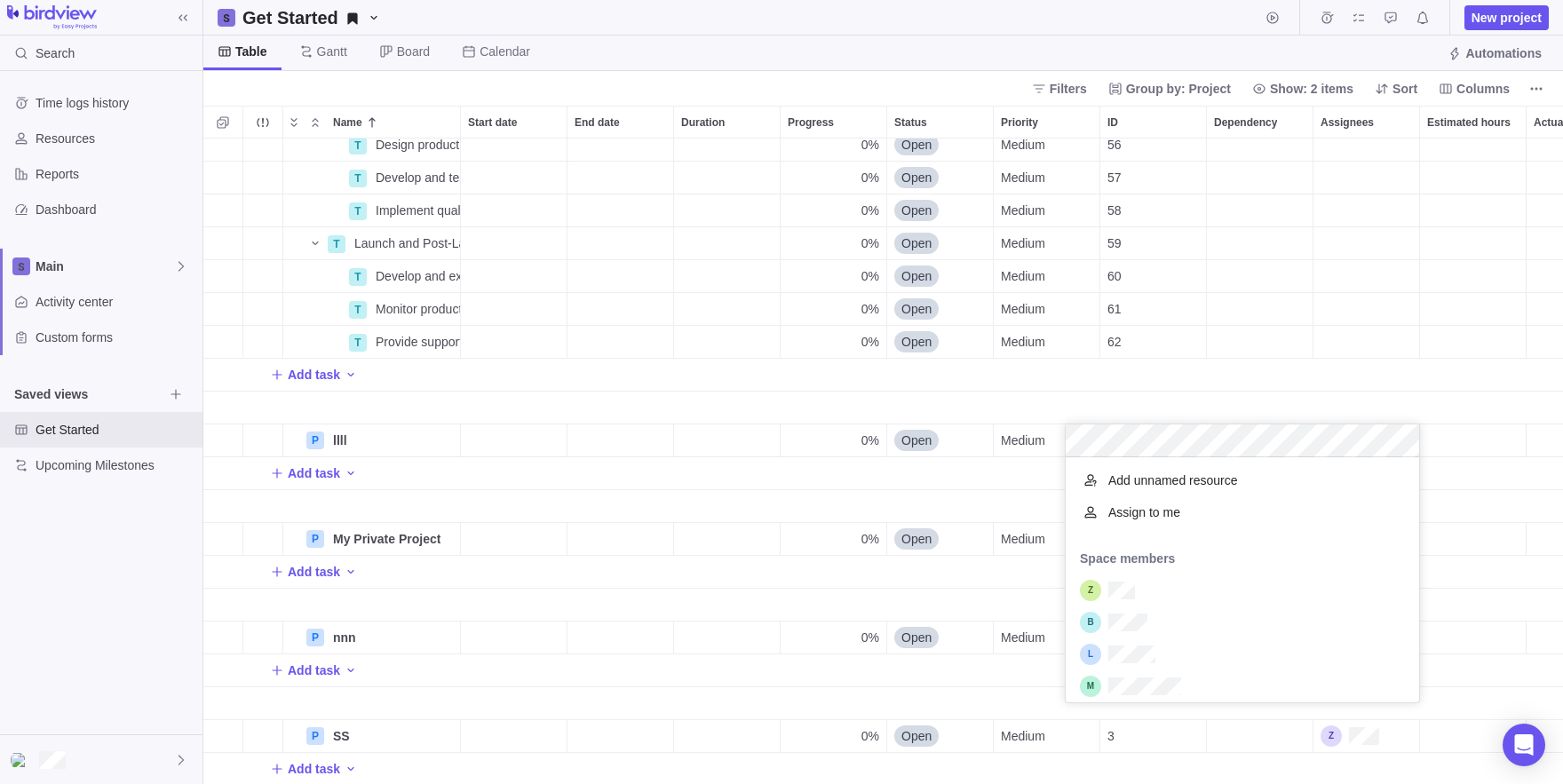
scroll to position [245, 354]
click at [631, 478] on div "T Product Development and Implementation (2) Details 0% Open Medium 31 T Launch…" at bounding box center [883, 461] width 1360 height 645
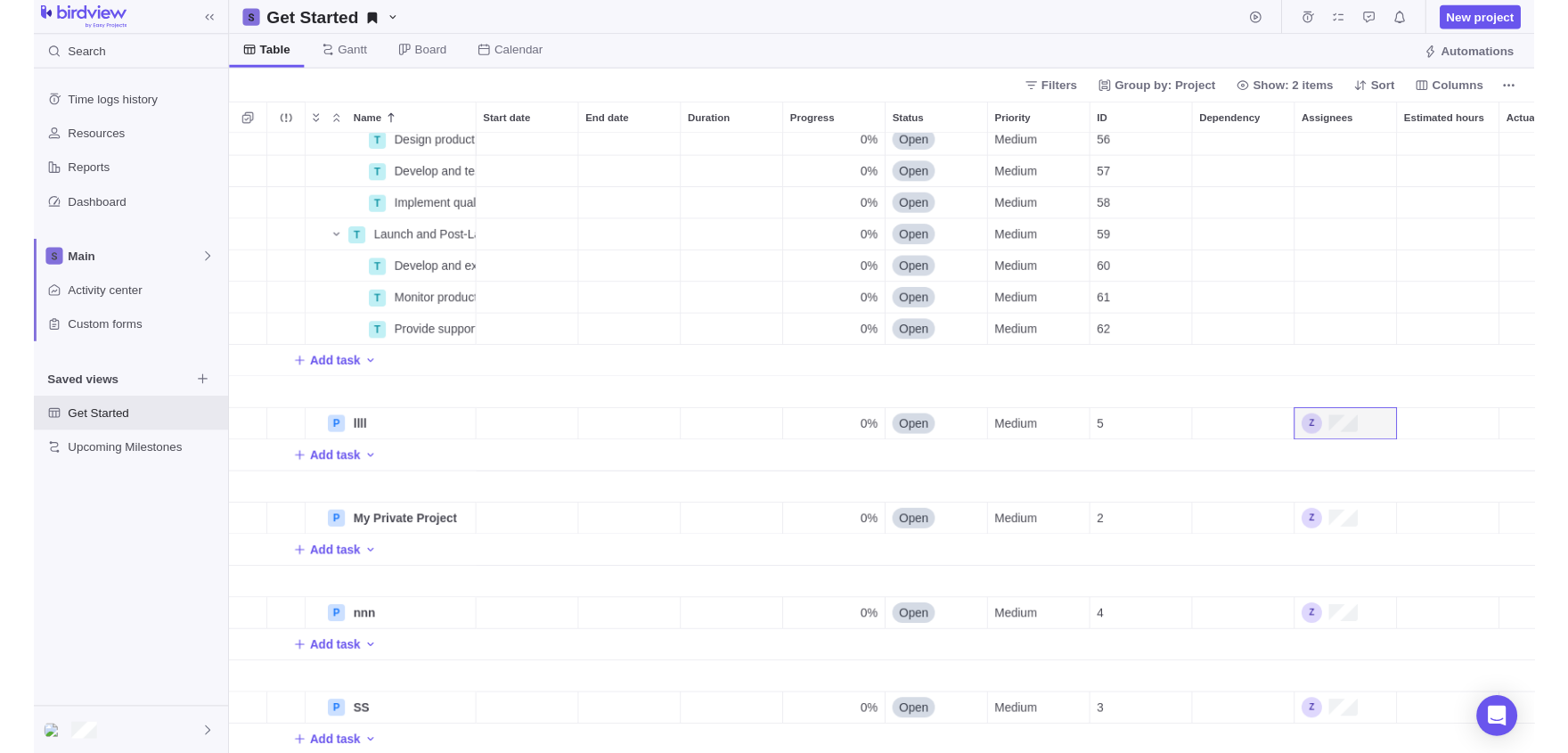
scroll to position [673, 0]
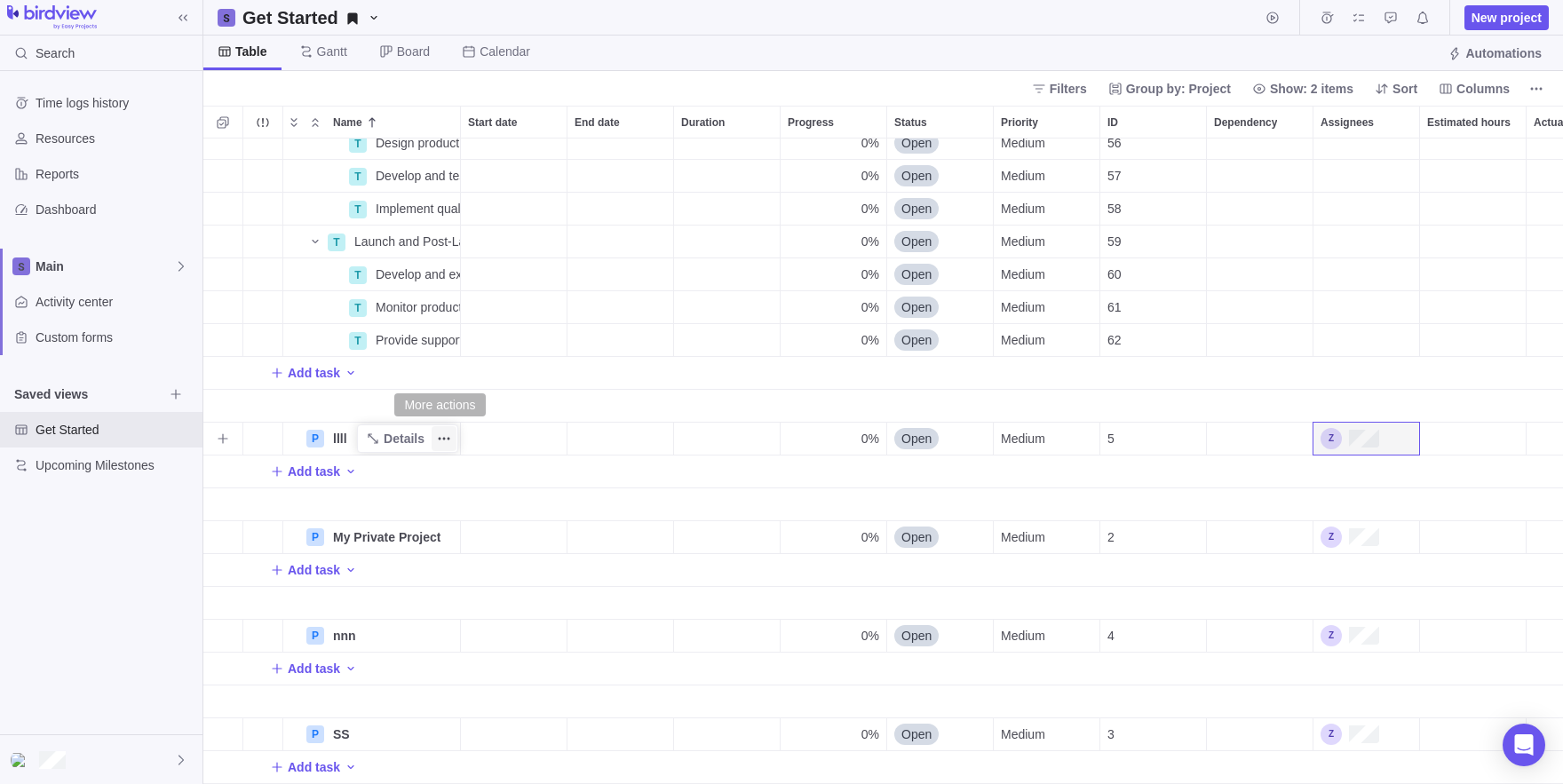
click at [438, 441] on icon "More actions" at bounding box center [444, 438] width 14 height 14
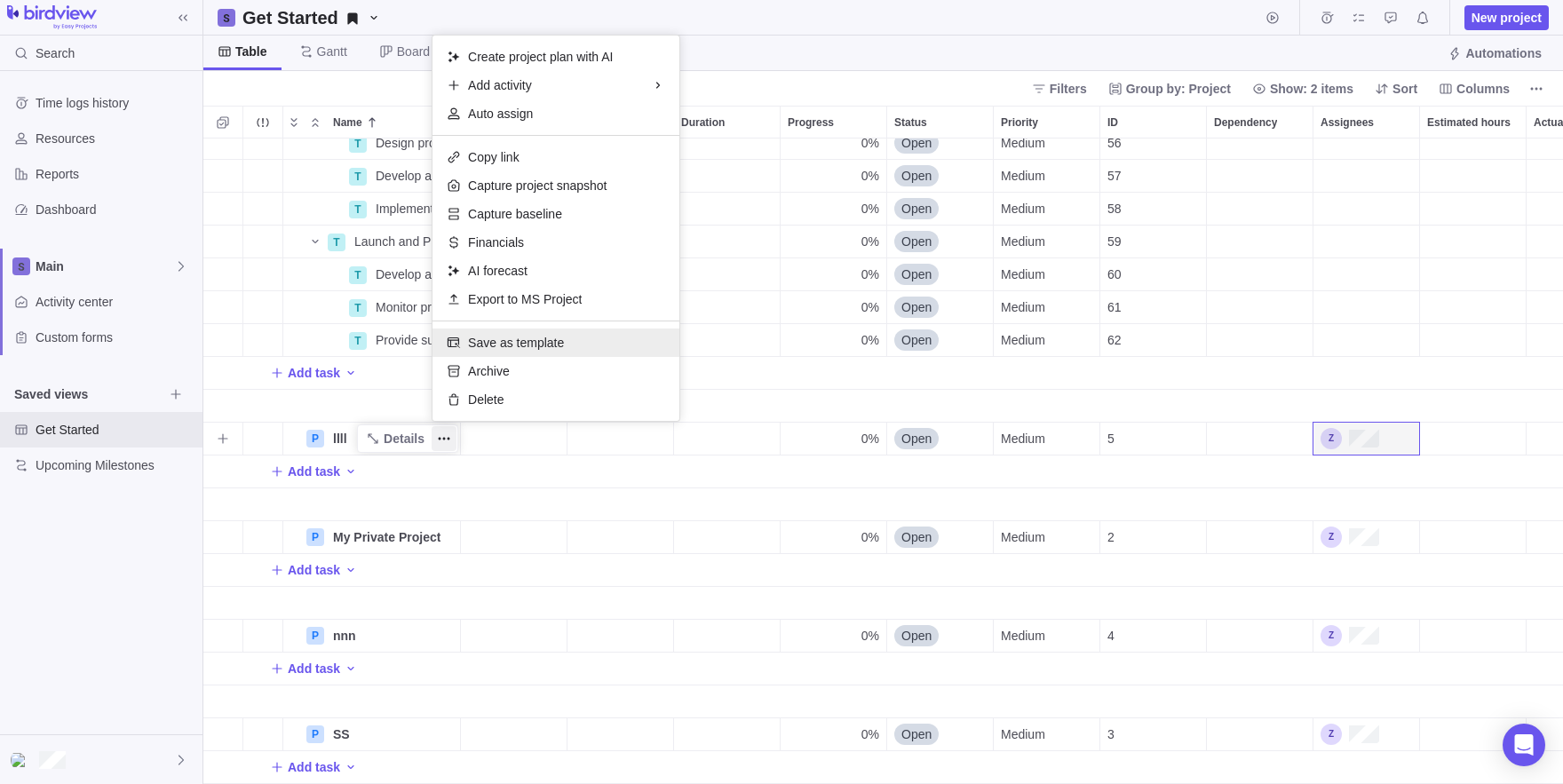
click at [531, 338] on span "Save as template" at bounding box center [516, 342] width 96 height 17
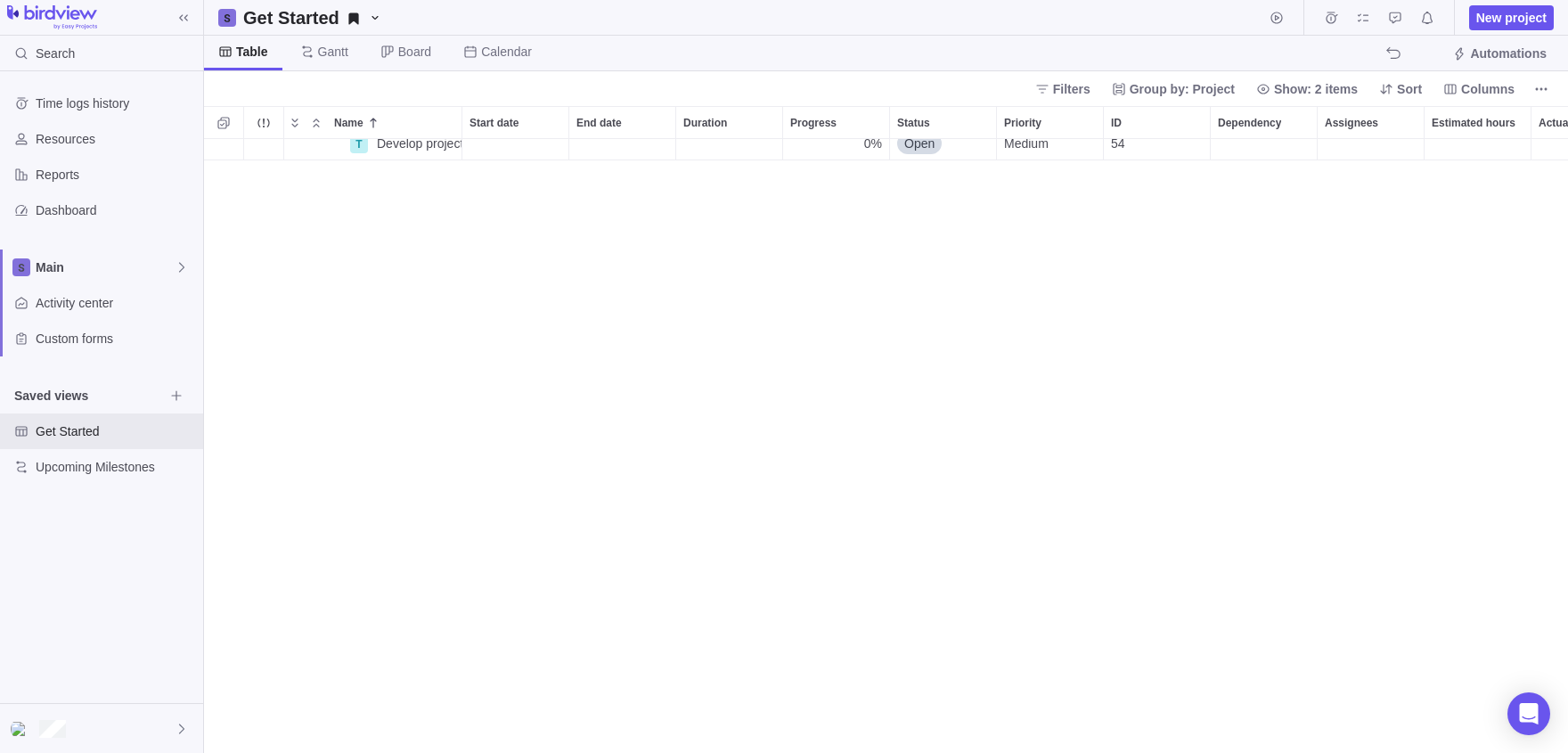
scroll to position [0, 0]
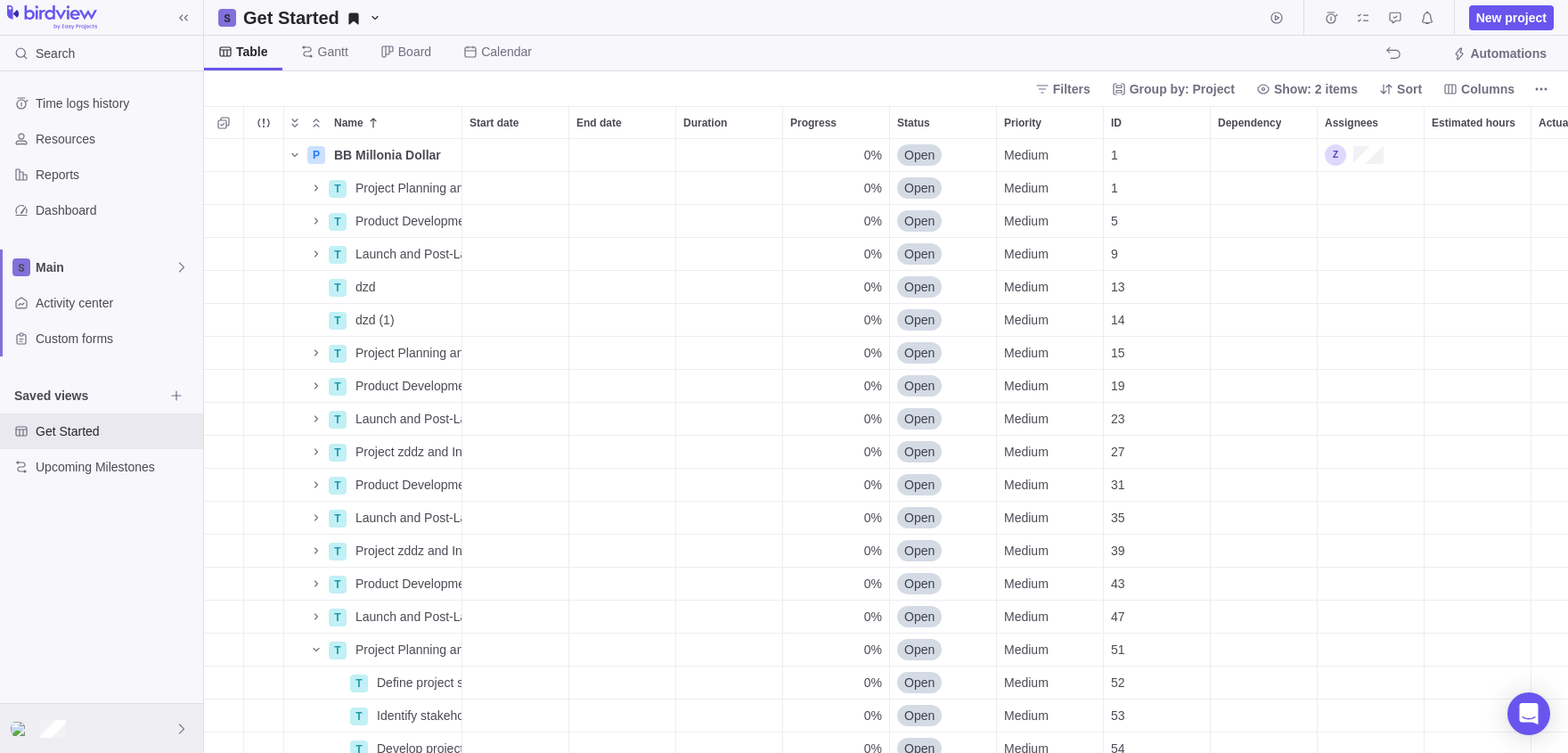
click at [109, 720] on div at bounding box center [102, 728] width 203 height 49
click at [52, 481] on span "Company settings" at bounding box center [102, 488] width 161 height 18
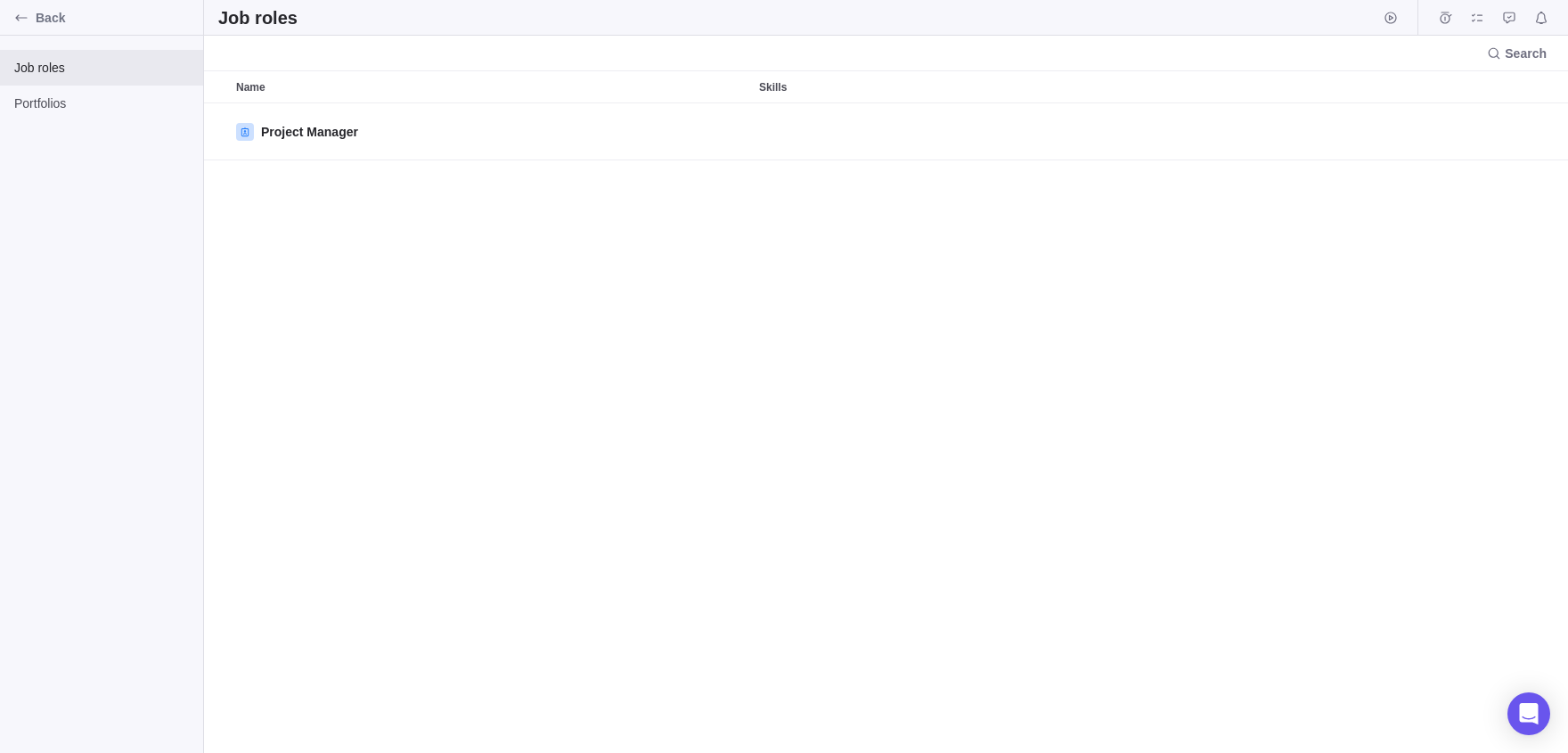
scroll to position [650, 1364]
click at [74, 90] on div "Portfolios" at bounding box center [102, 103] width 203 height 36
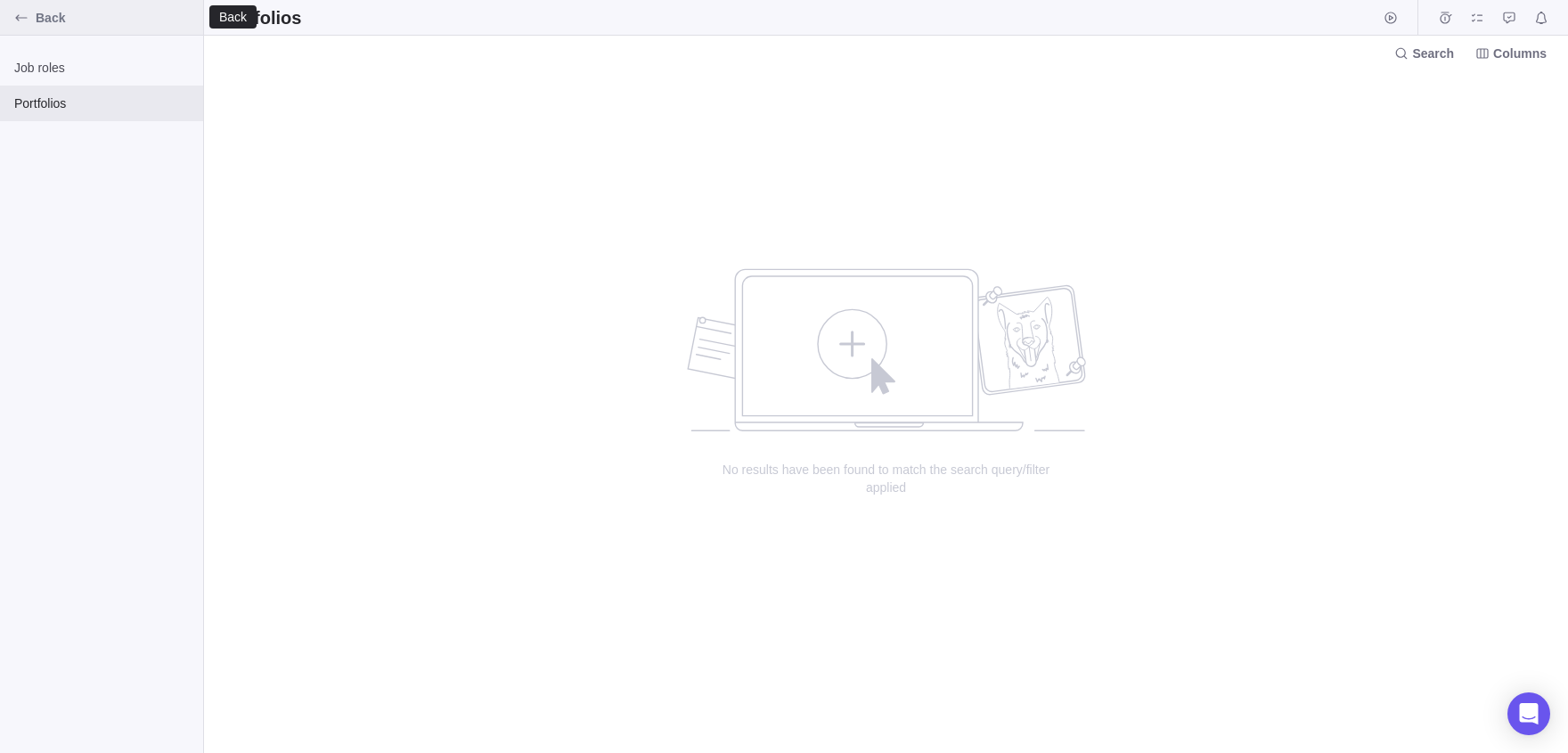
click at [30, 18] on div "Back" at bounding box center [21, 18] width 29 height 29
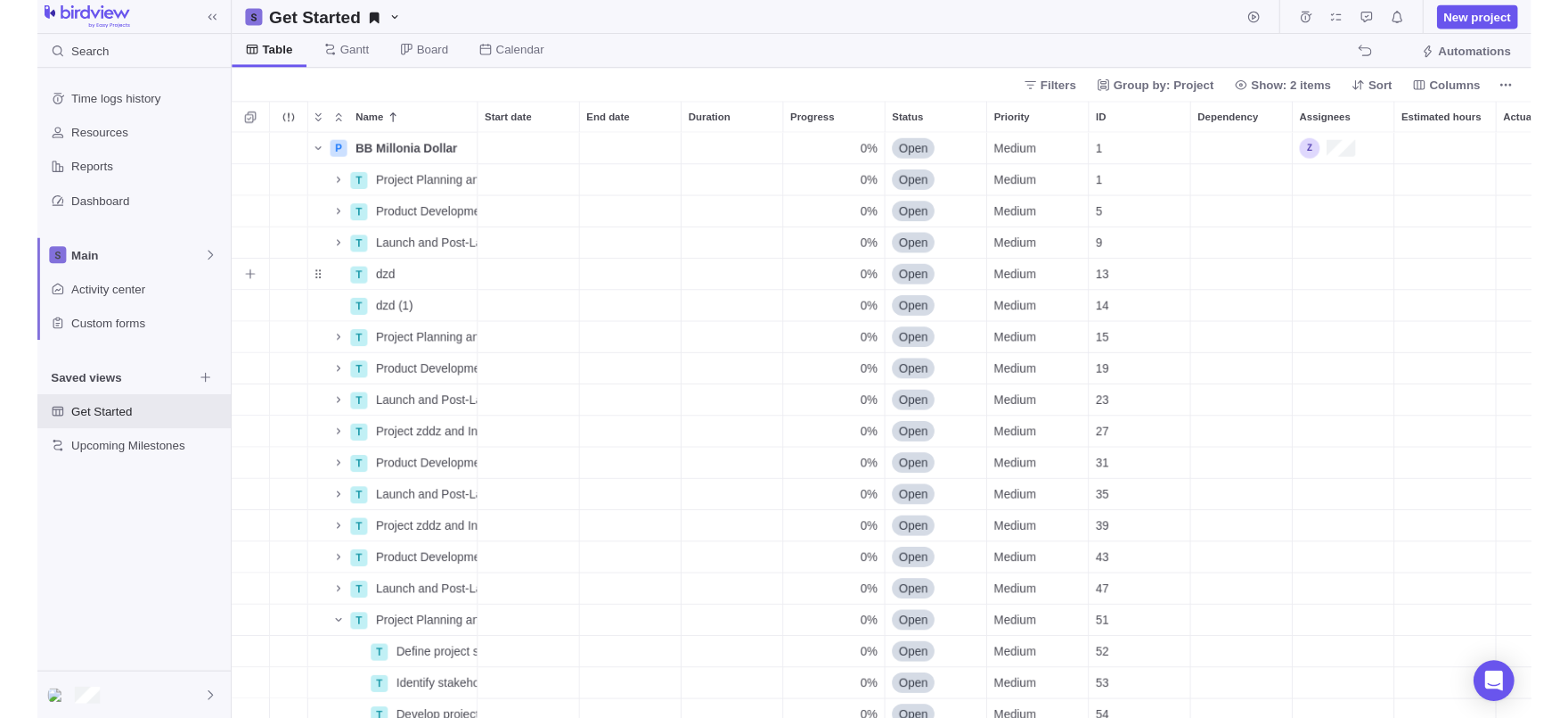
scroll to position [615, 1364]
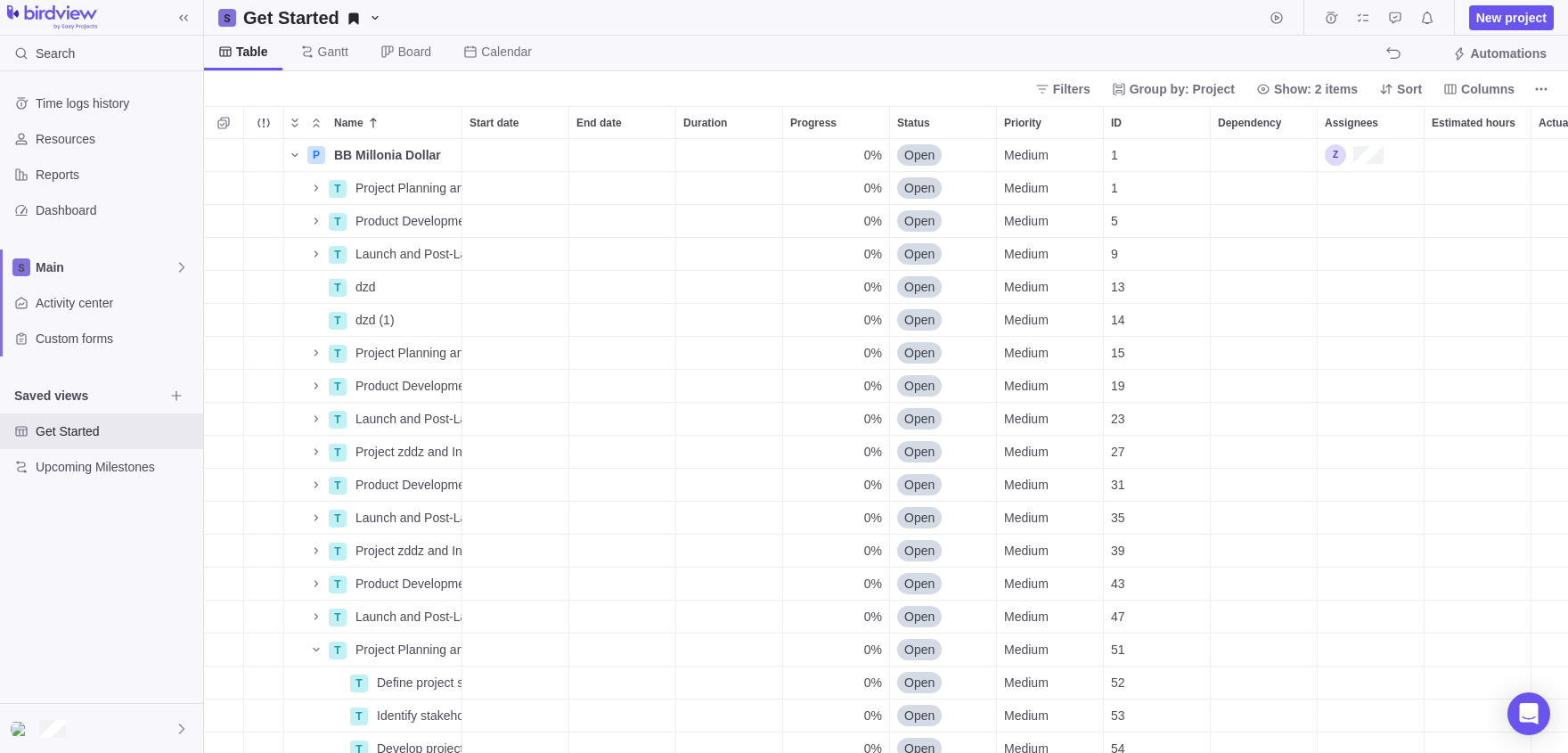
click at [1528, 86] on div "Filters Group by: Project Show: 2 items Sort Columns" at bounding box center [1290, 89] width 525 height 25
click at [1531, 86] on span "More actions" at bounding box center [1541, 89] width 25 height 25
click at [466, 200] on body "Search Time logs history Resources Reports Dashboard Main Activity center Custo…" at bounding box center [784, 376] width 1568 height 753
click at [533, 188] on div "Start date" at bounding box center [515, 188] width 106 height 32
click at [554, 357] on link "5" at bounding box center [554, 361] width 36 height 36
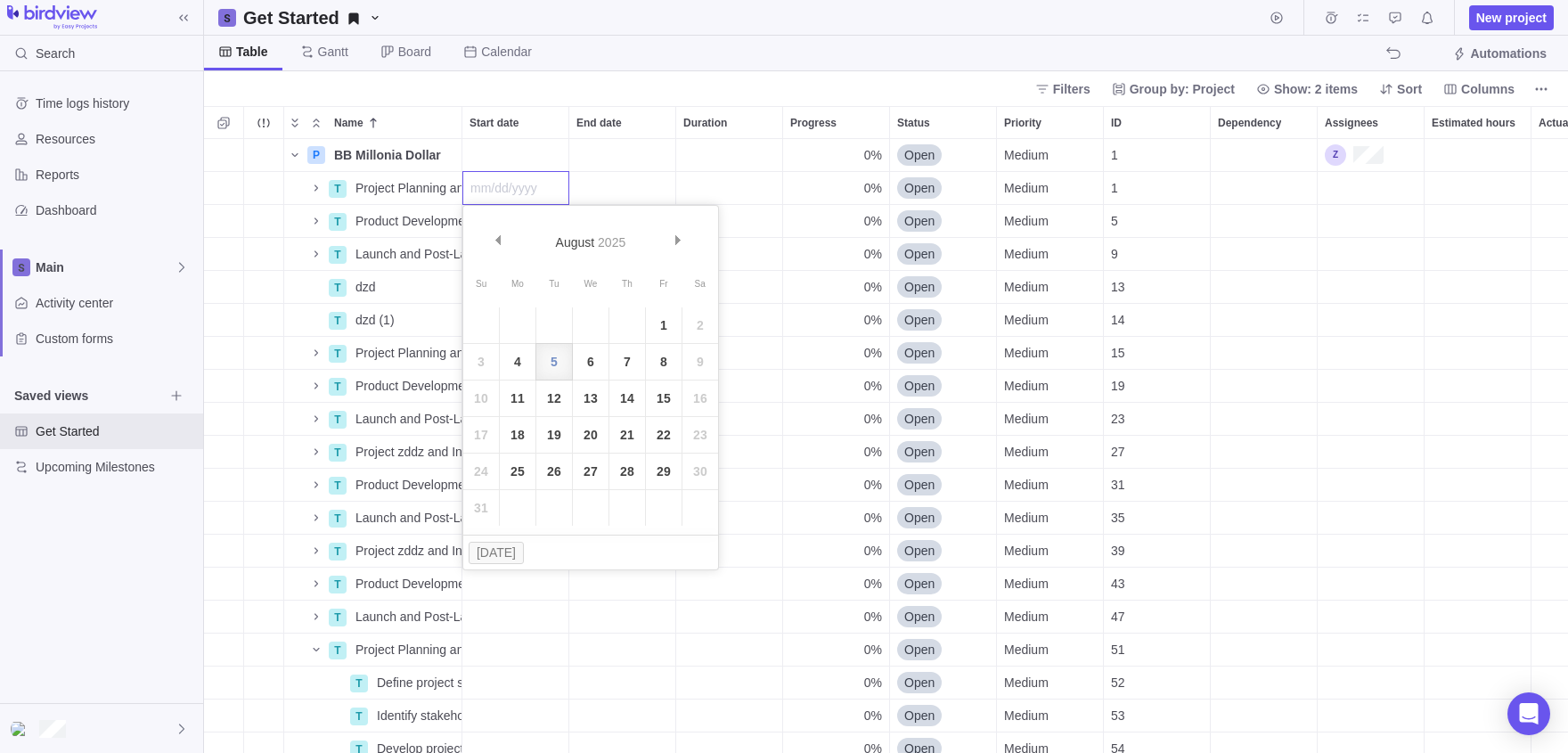
click at [1546, 91] on body "Search Time logs history Resources Reports Dashboard Main Activity center Custo…" at bounding box center [784, 376] width 1568 height 753
click at [1546, 90] on icon "More actions" at bounding box center [1541, 89] width 14 height 14
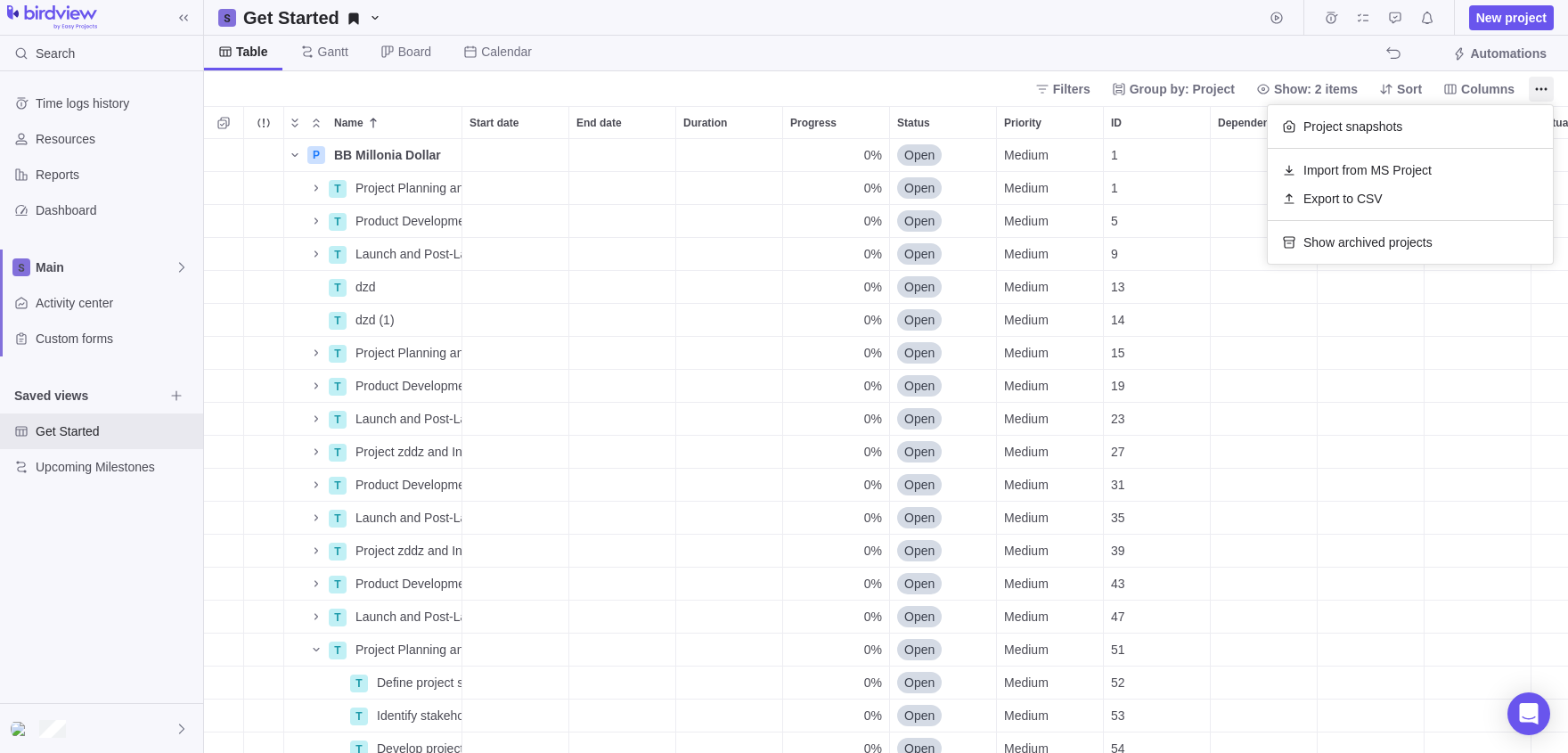
click at [110, 299] on body "Search Time logs history Resources Reports Dashboard Main Activity center Custo…" at bounding box center [784, 376] width 1568 height 753
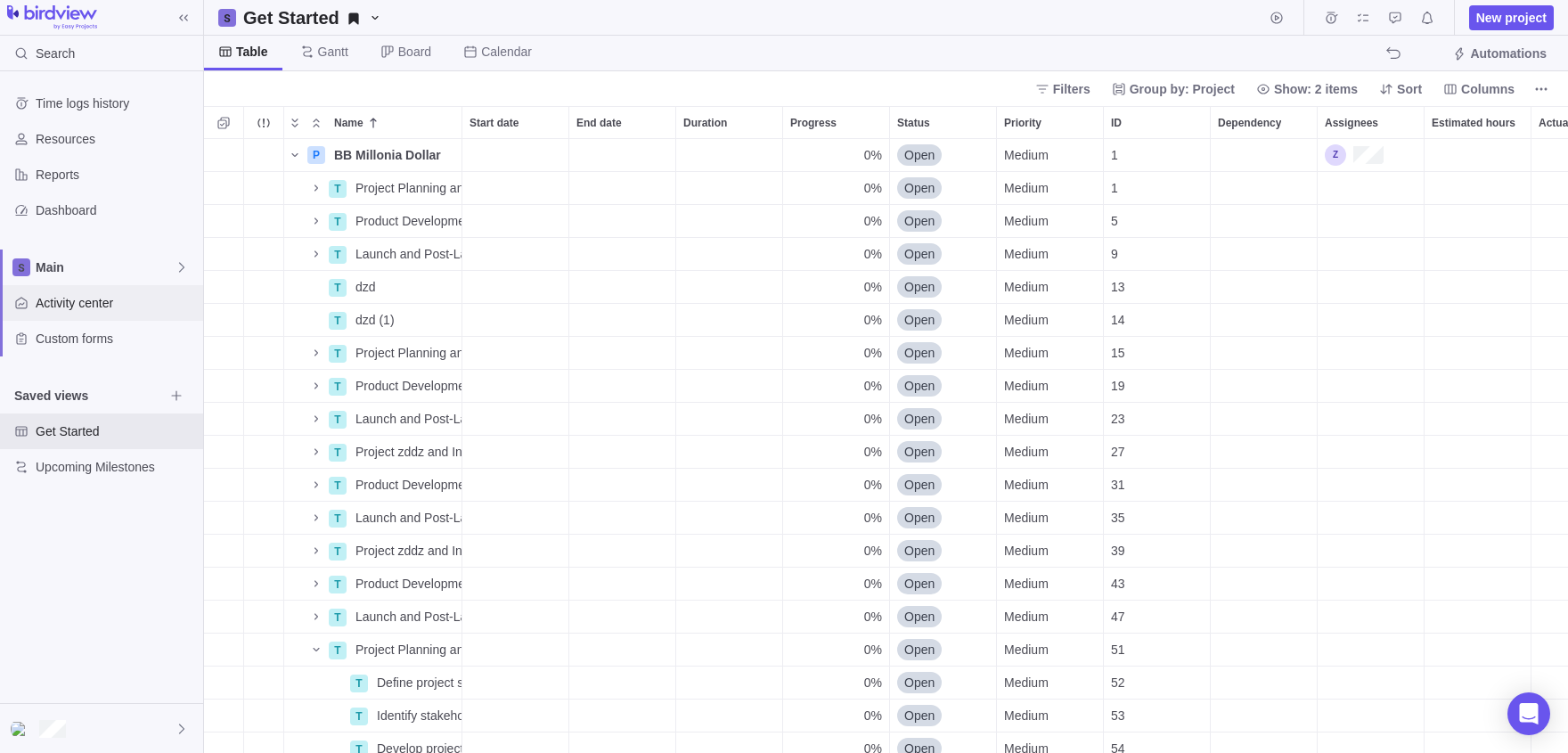
click at [110, 299] on span "Activity center" at bounding box center [116, 302] width 161 height 18
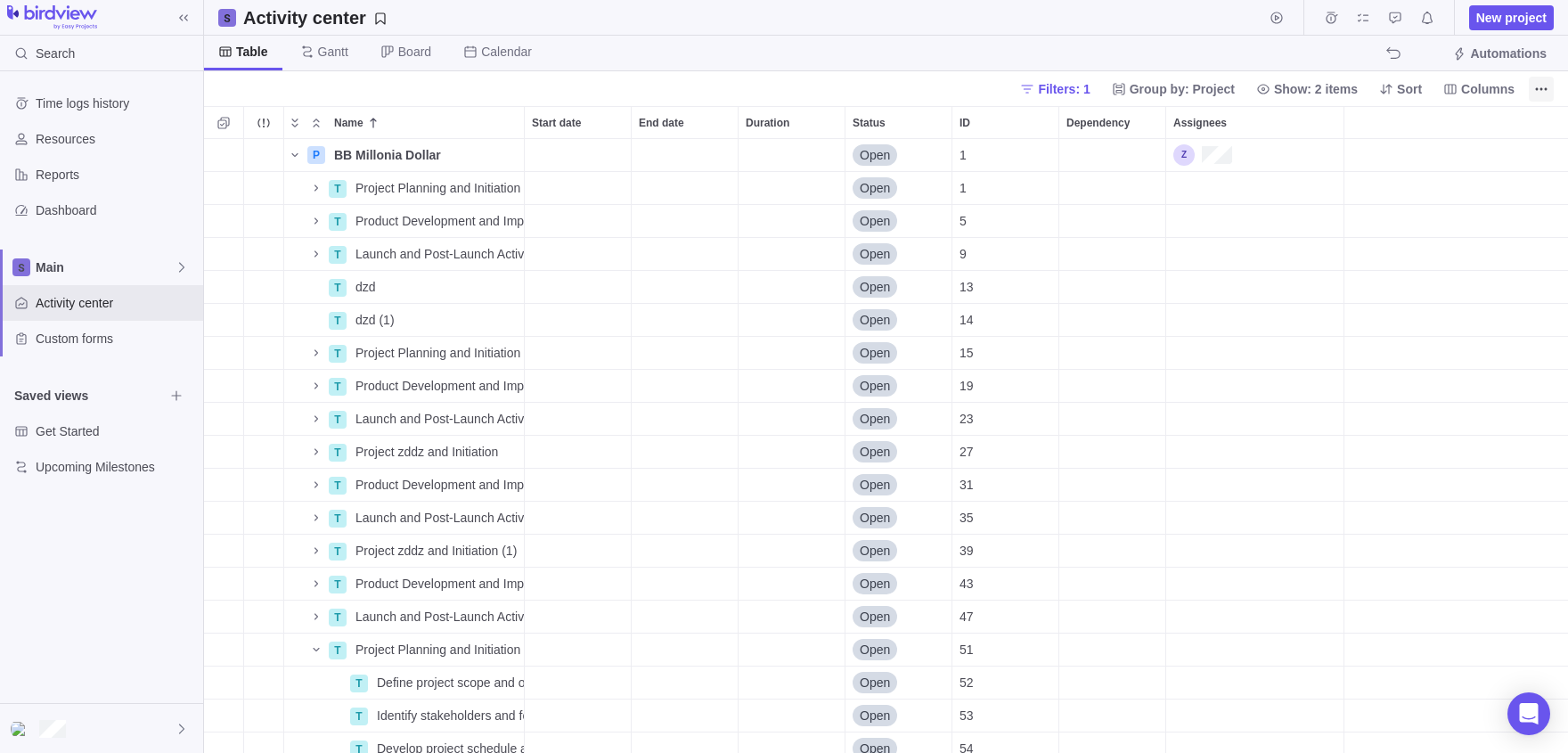
click at [1538, 91] on icon "More actions" at bounding box center [1541, 89] width 14 height 14
click at [64, 89] on body "Search Time logs history Resources Reports Dashboard Main Activity center Custo…" at bounding box center [784, 376] width 1568 height 753
click at [64, 89] on div "Time logs history" at bounding box center [102, 103] width 203 height 36
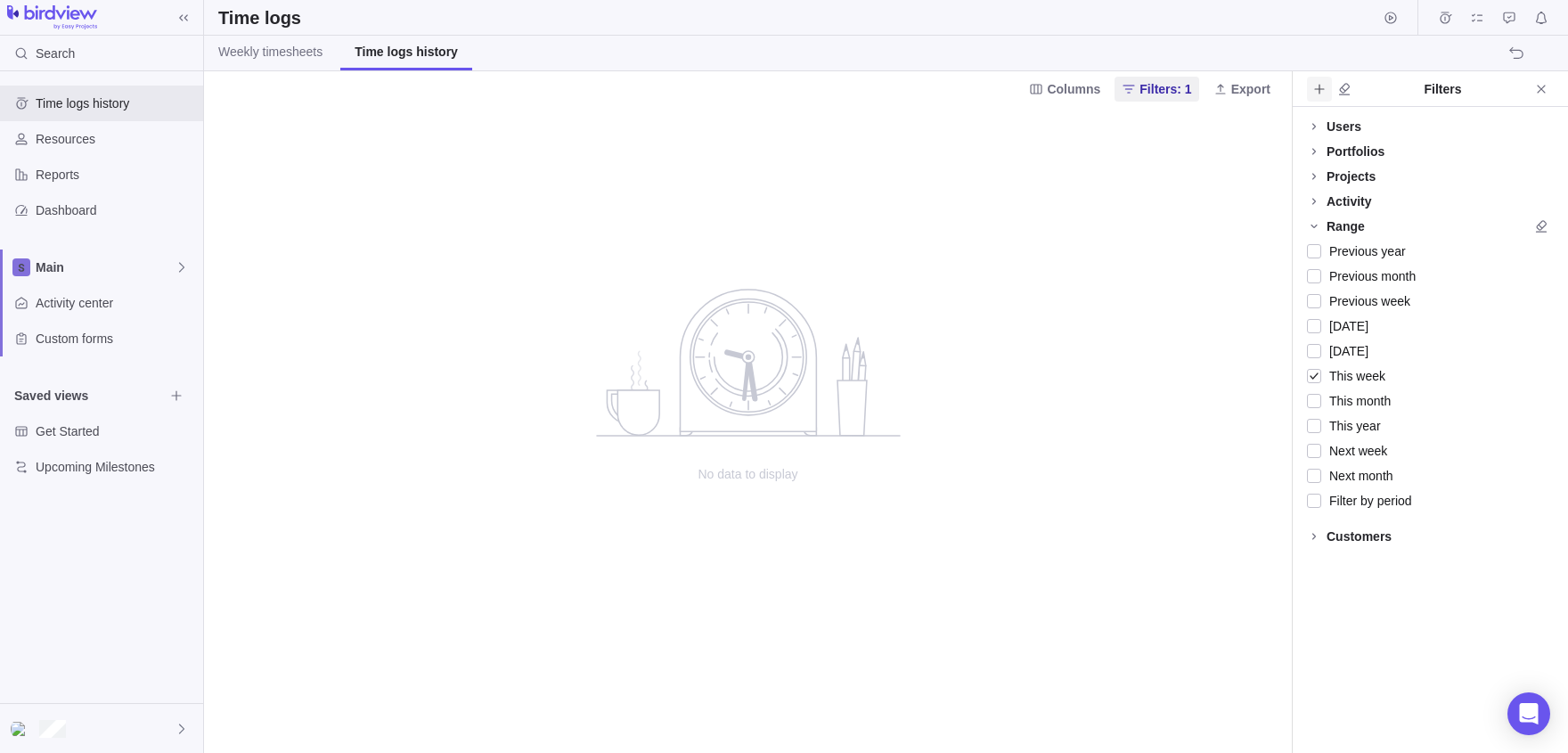
click at [1309, 96] on span "Add filters" at bounding box center [1320, 89] width 25 height 25
click at [1345, 86] on body "Search Time logs history Resources Reports Dashboard Main Activity center Custo…" at bounding box center [784, 376] width 1568 height 753
click at [42, 135] on span "Resources" at bounding box center [116, 139] width 161 height 18
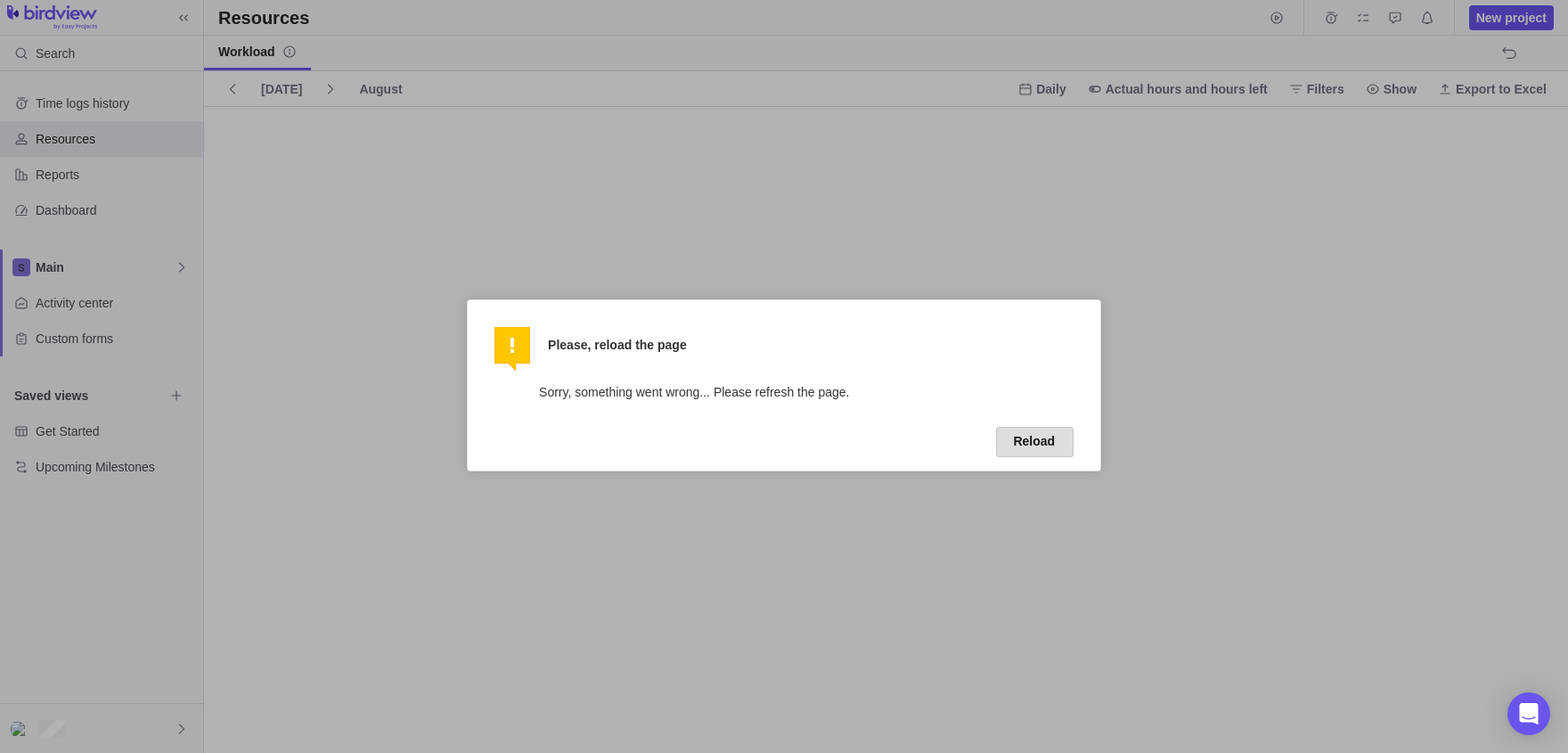
click at [1054, 438] on button "Reload" at bounding box center [1035, 442] width 78 height 30
